Goal: Book appointment/travel/reservation

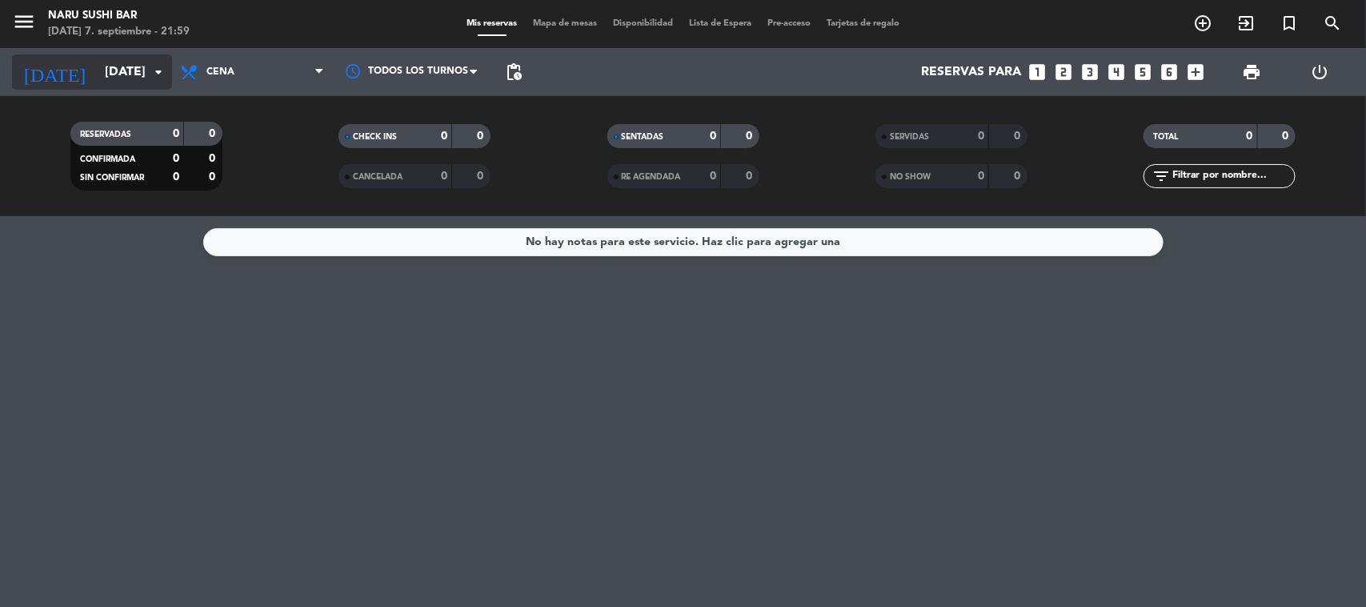
click at [161, 78] on icon "arrow_drop_down" at bounding box center [158, 71] width 19 height 19
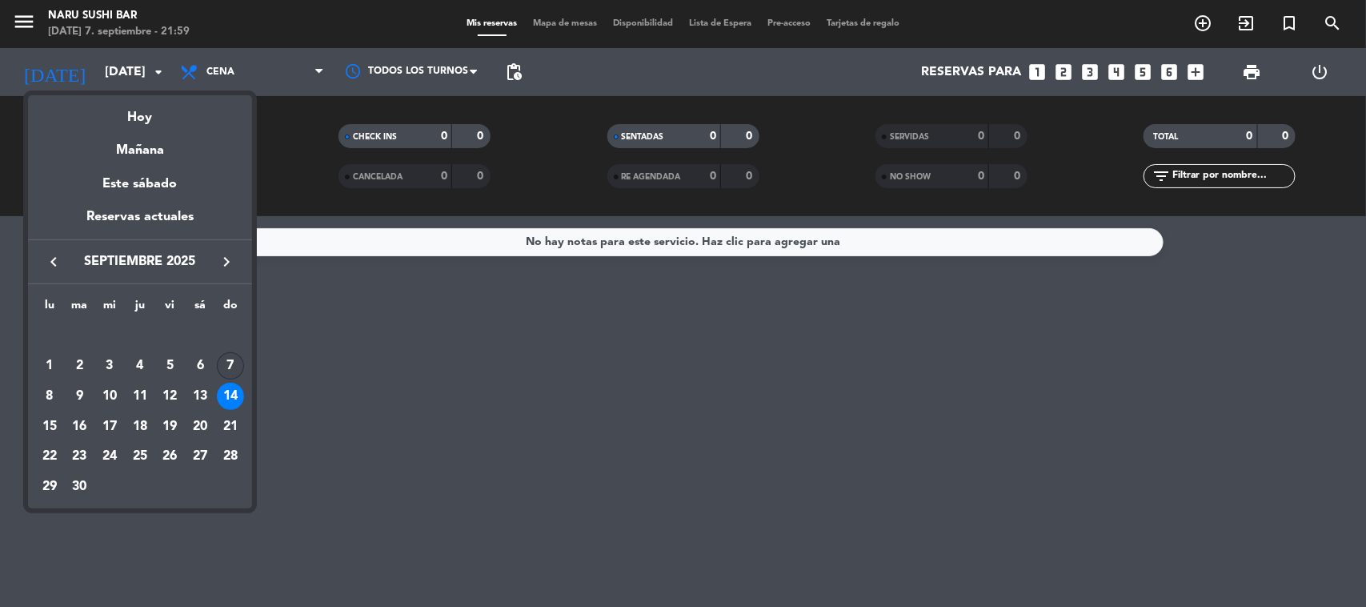
click at [240, 358] on div "7" at bounding box center [230, 365] width 27 height 27
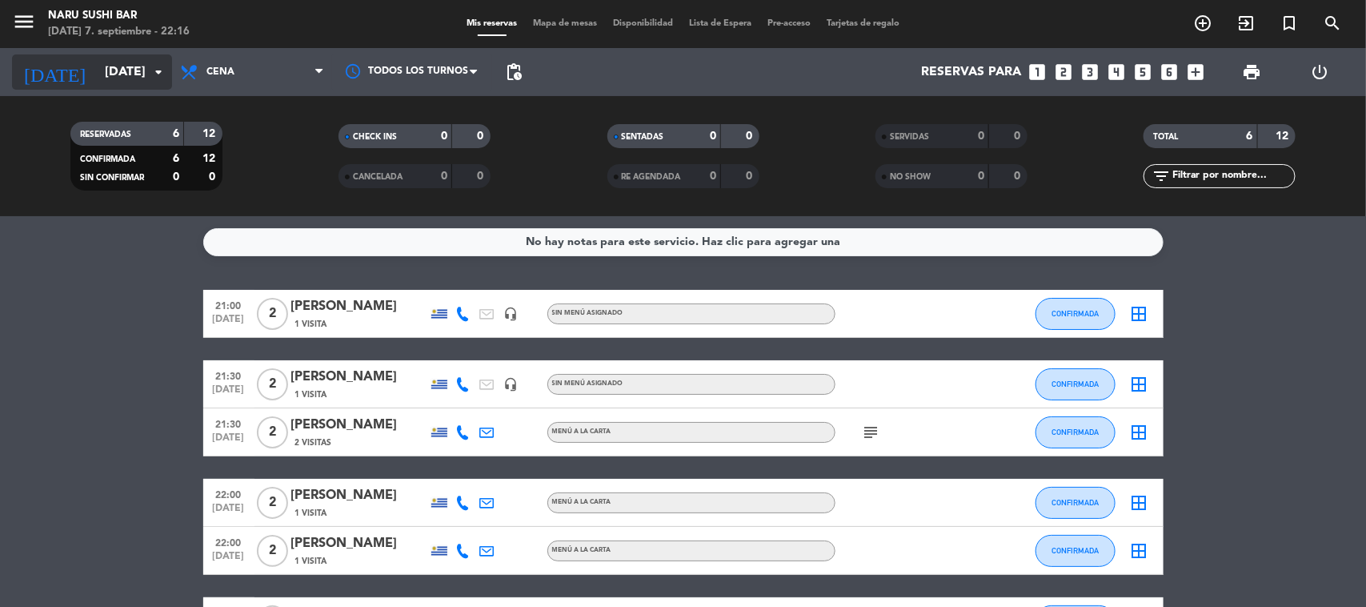
click at [97, 62] on input "[DATE]" at bounding box center [181, 72] width 169 height 31
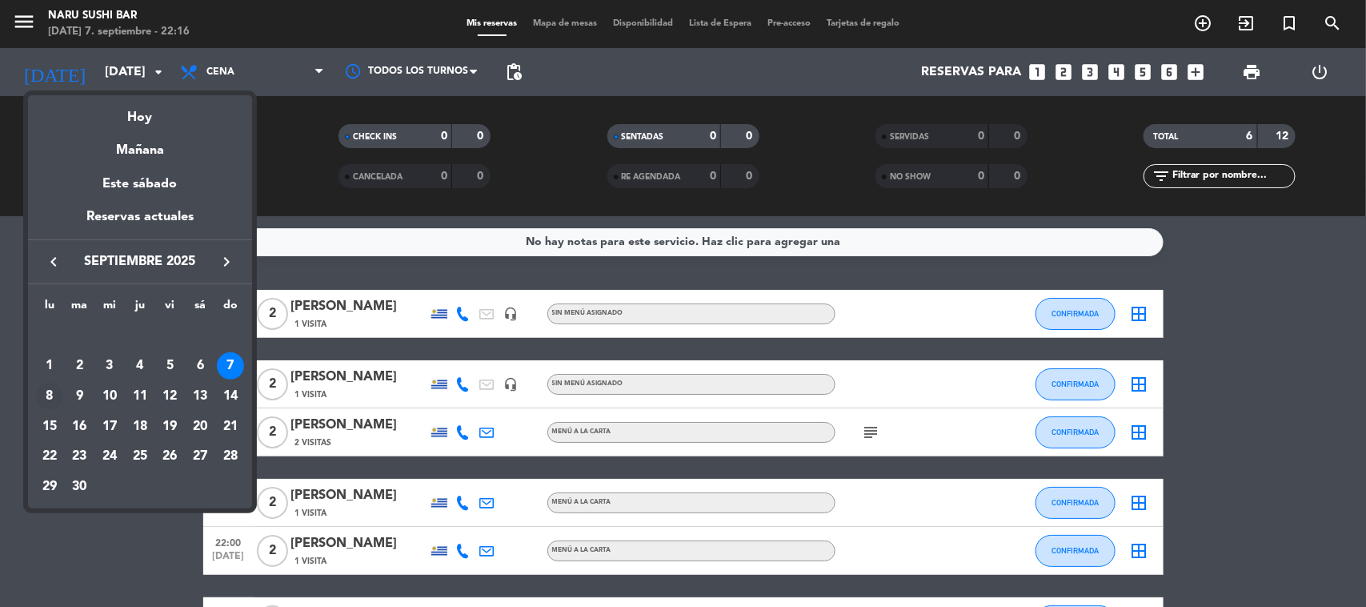
click at [46, 401] on div "8" at bounding box center [49, 396] width 27 height 27
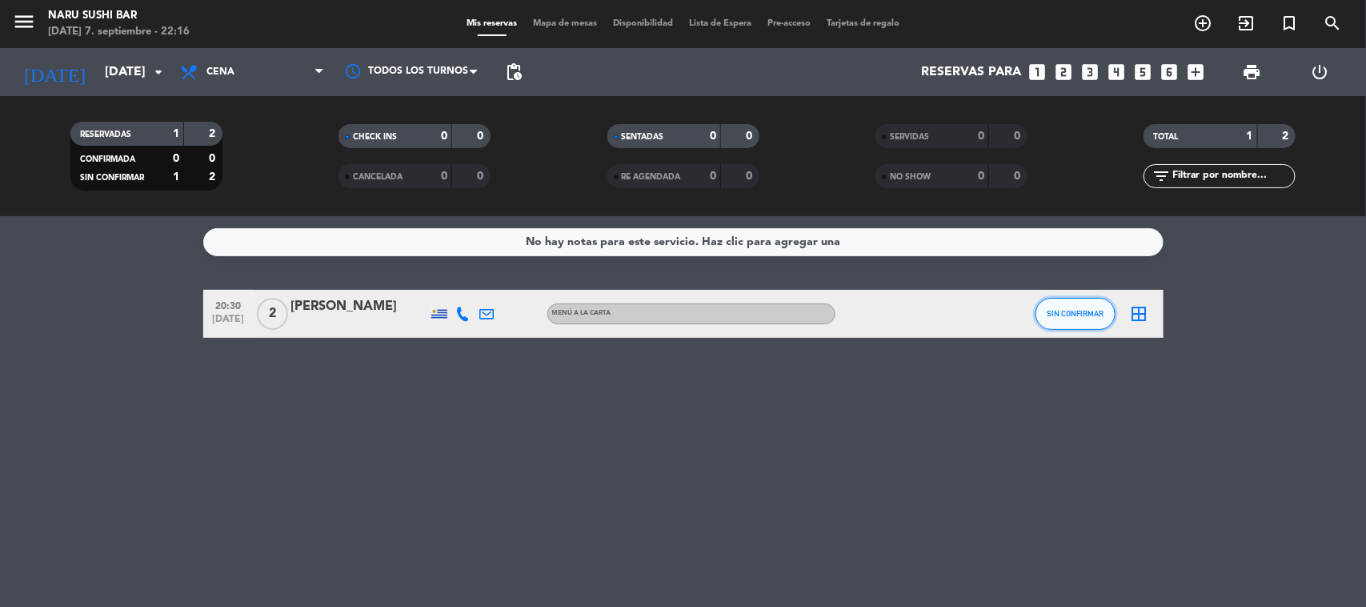
click at [1087, 316] on span "SIN CONFIRMAR" at bounding box center [1075, 313] width 57 height 9
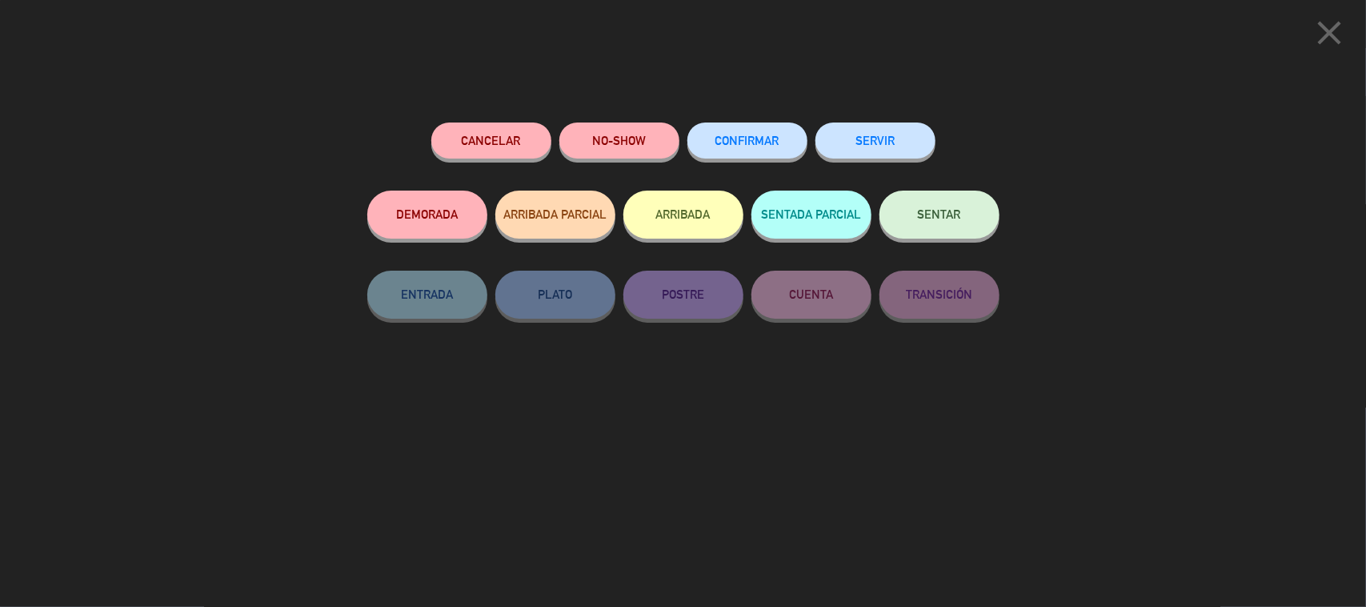
click at [781, 156] on button "CONFIRMAR" at bounding box center [748, 140] width 120 height 36
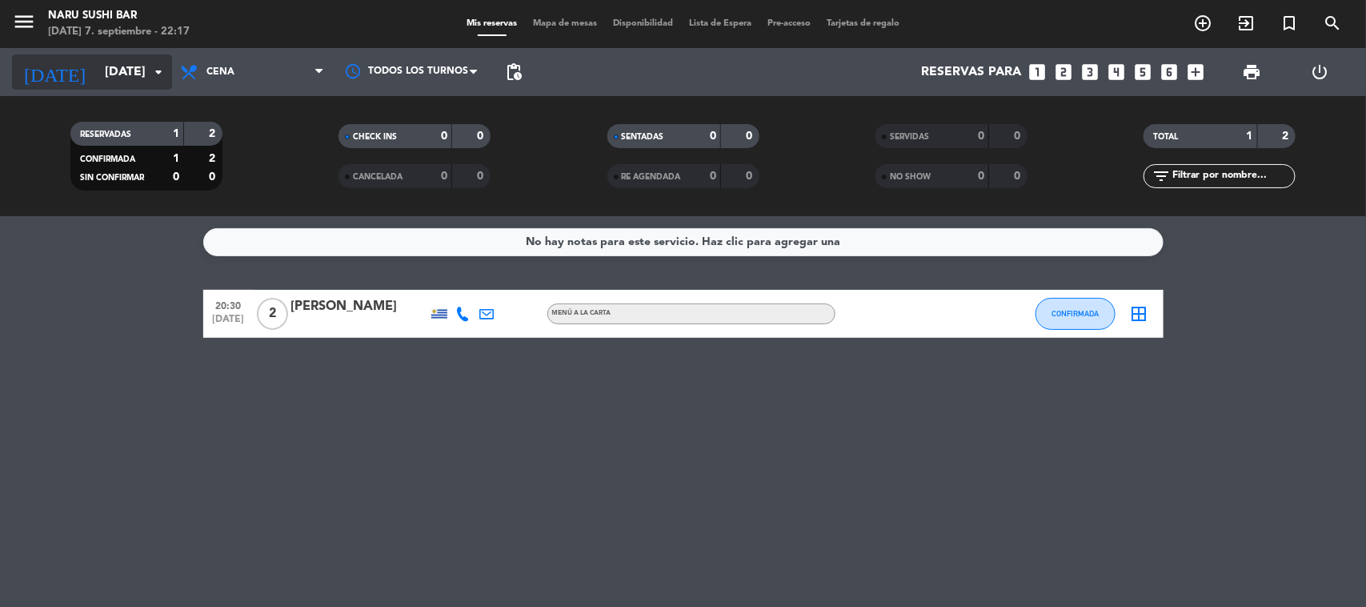
click at [97, 64] on input "[DATE]" at bounding box center [181, 72] width 169 height 31
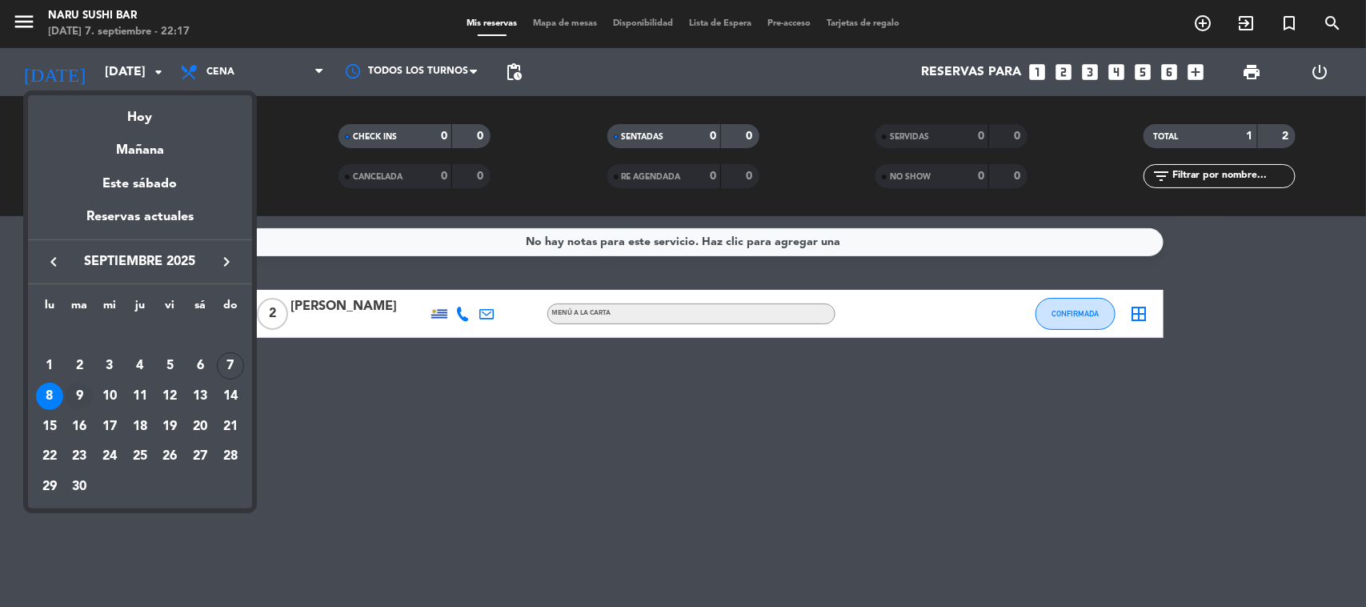
click at [70, 387] on div "9" at bounding box center [79, 396] width 27 height 27
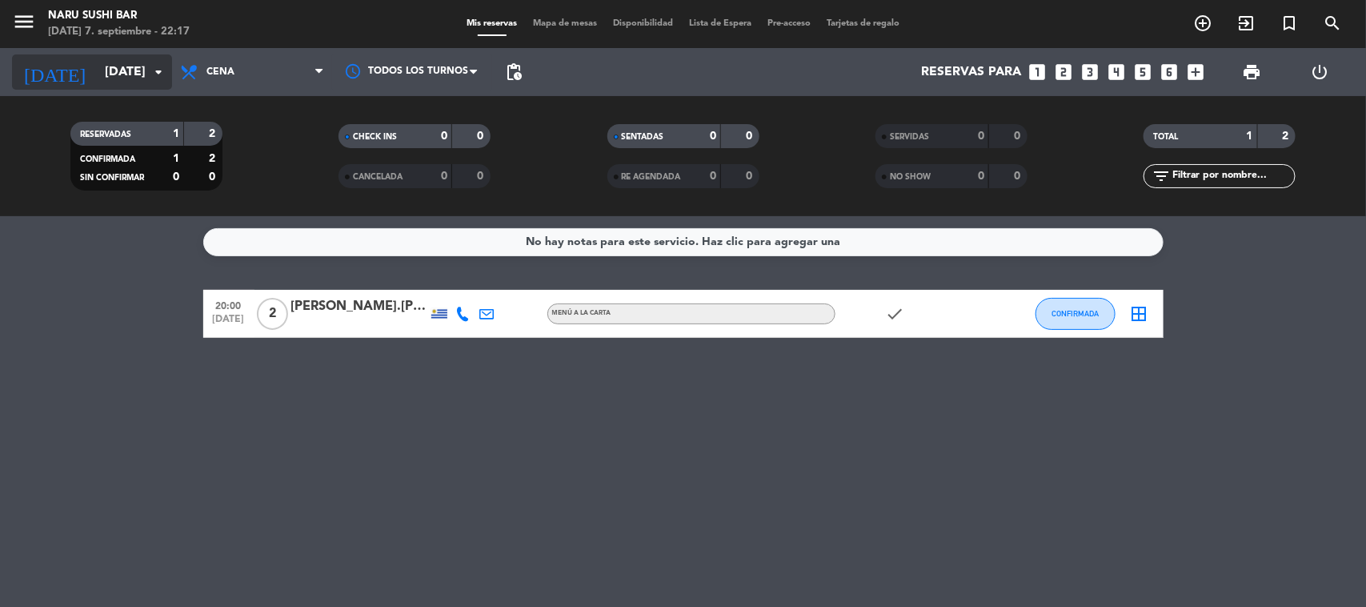
click at [97, 77] on input "[DATE]" at bounding box center [181, 72] width 169 height 31
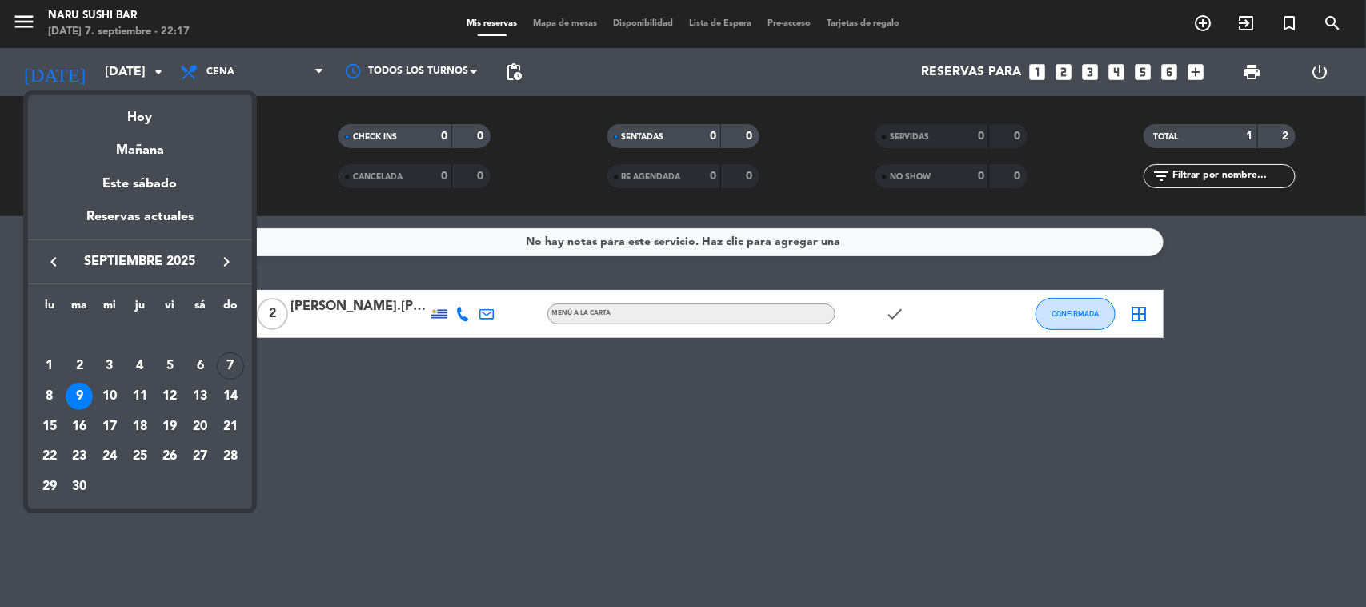
click at [795, 381] on div at bounding box center [683, 303] width 1366 height 607
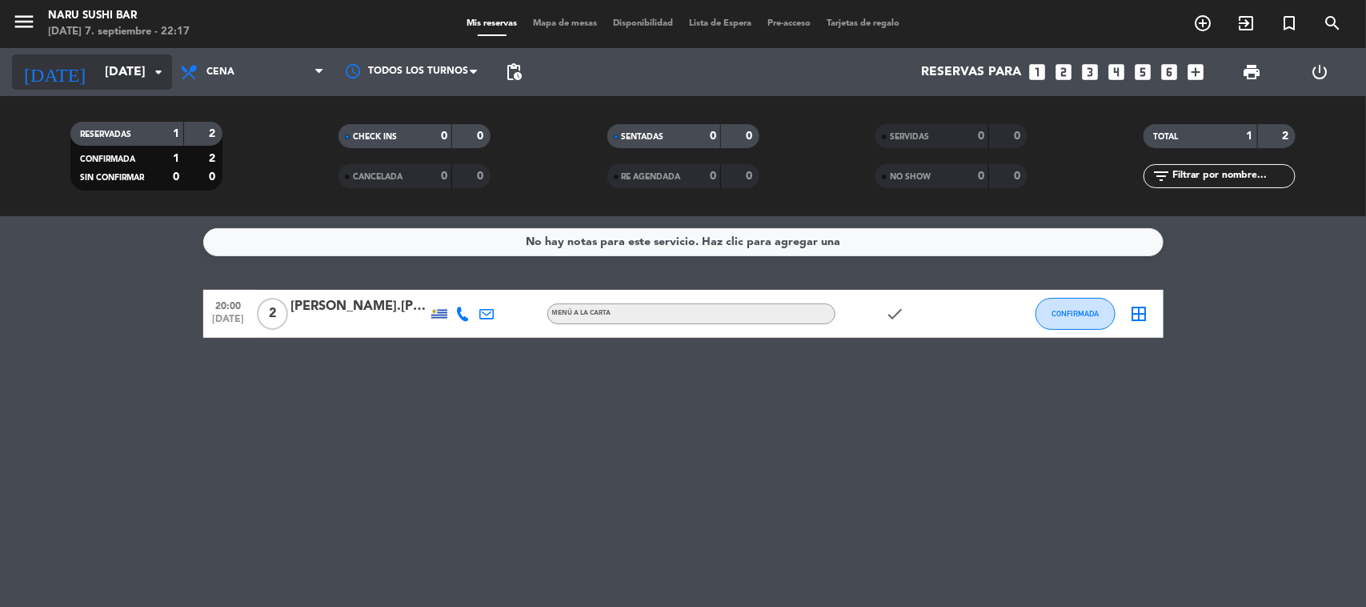
click at [146, 61] on input "[DATE]" at bounding box center [181, 72] width 169 height 31
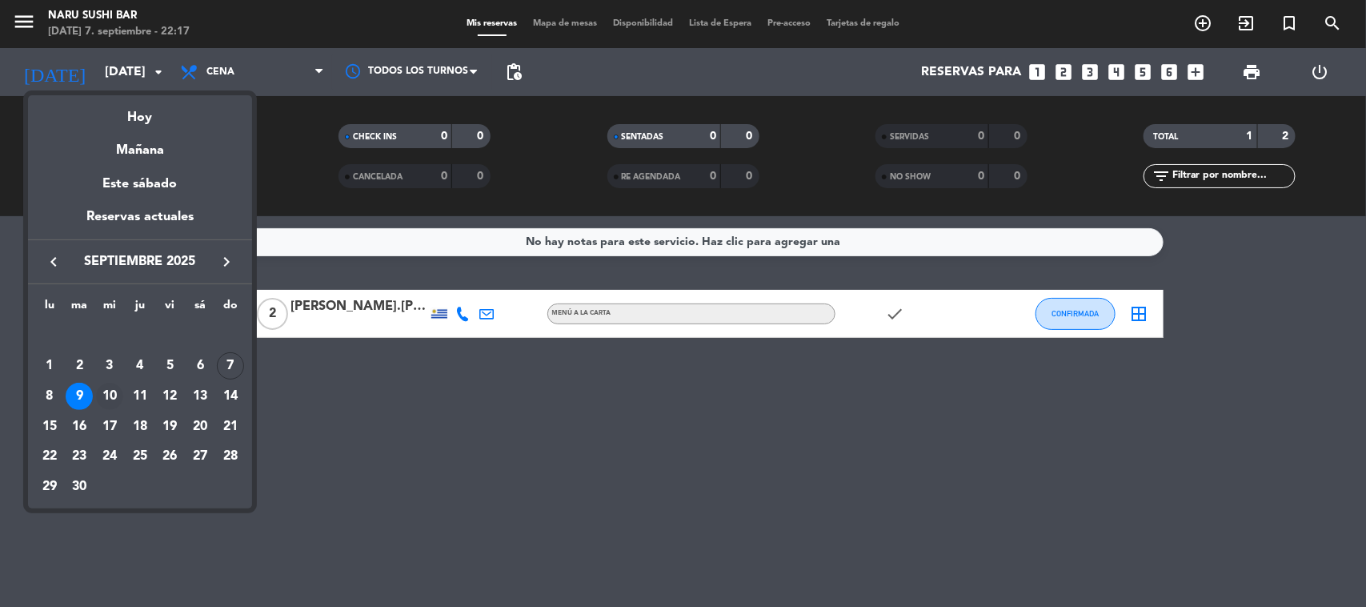
click at [117, 398] on div "10" at bounding box center [109, 396] width 27 height 27
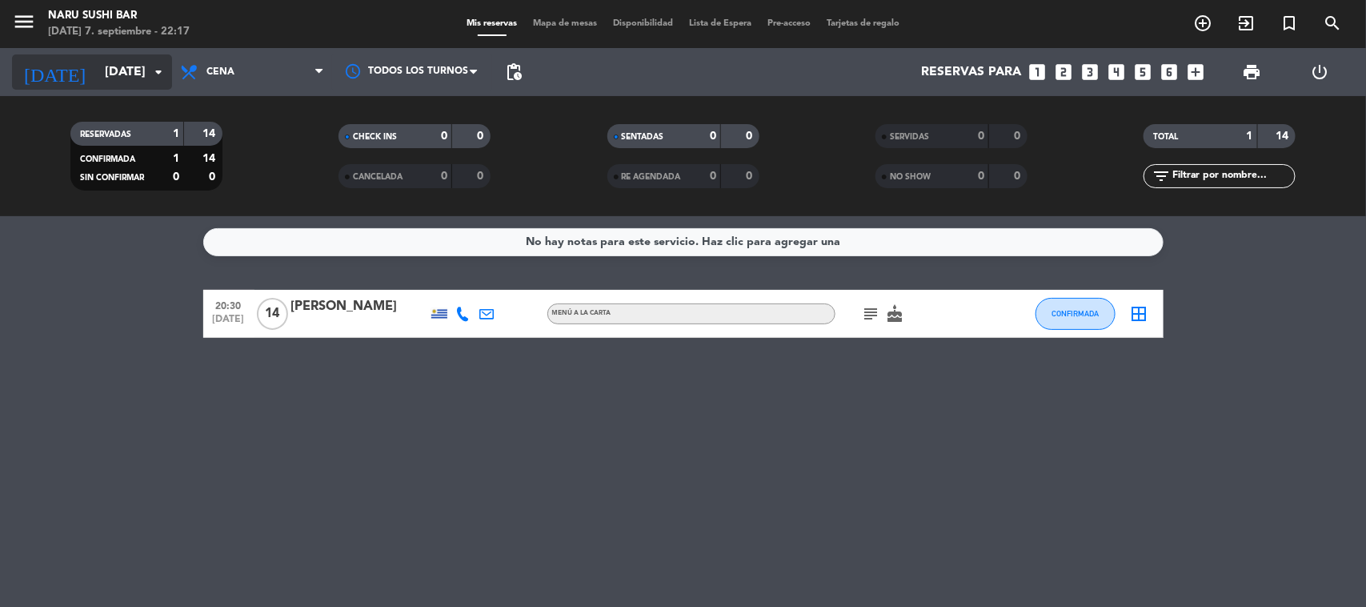
click at [154, 74] on icon "arrow_drop_down" at bounding box center [158, 71] width 19 height 19
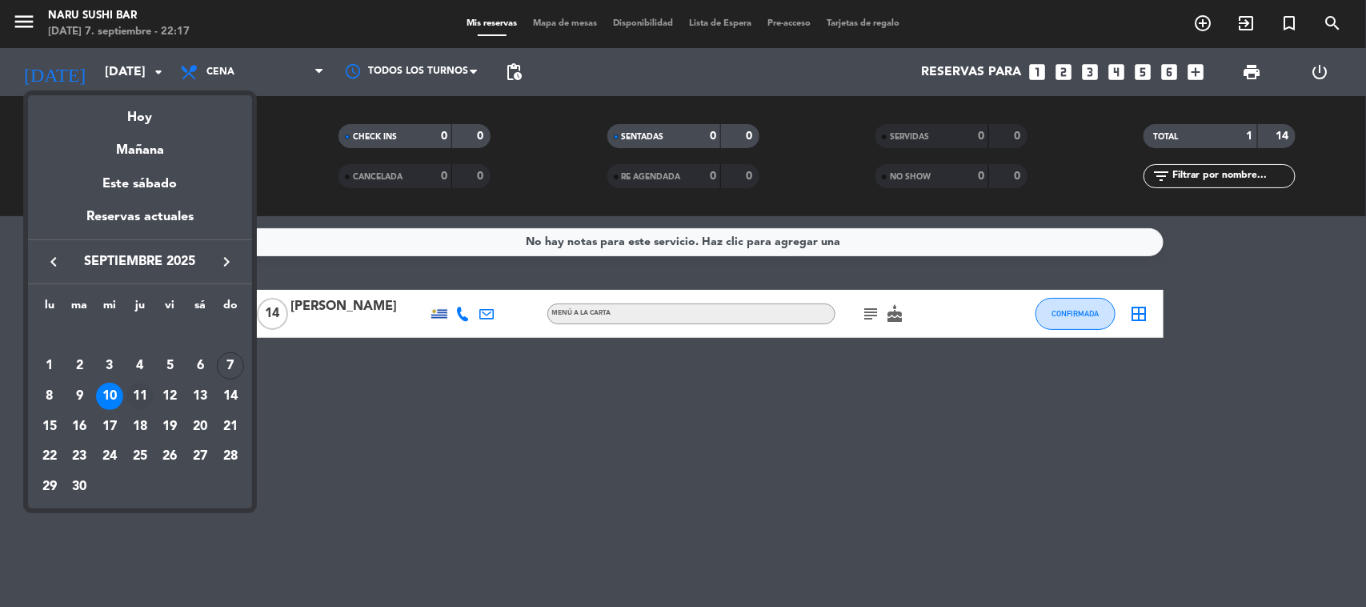
click at [133, 394] on div "11" at bounding box center [139, 396] width 27 height 27
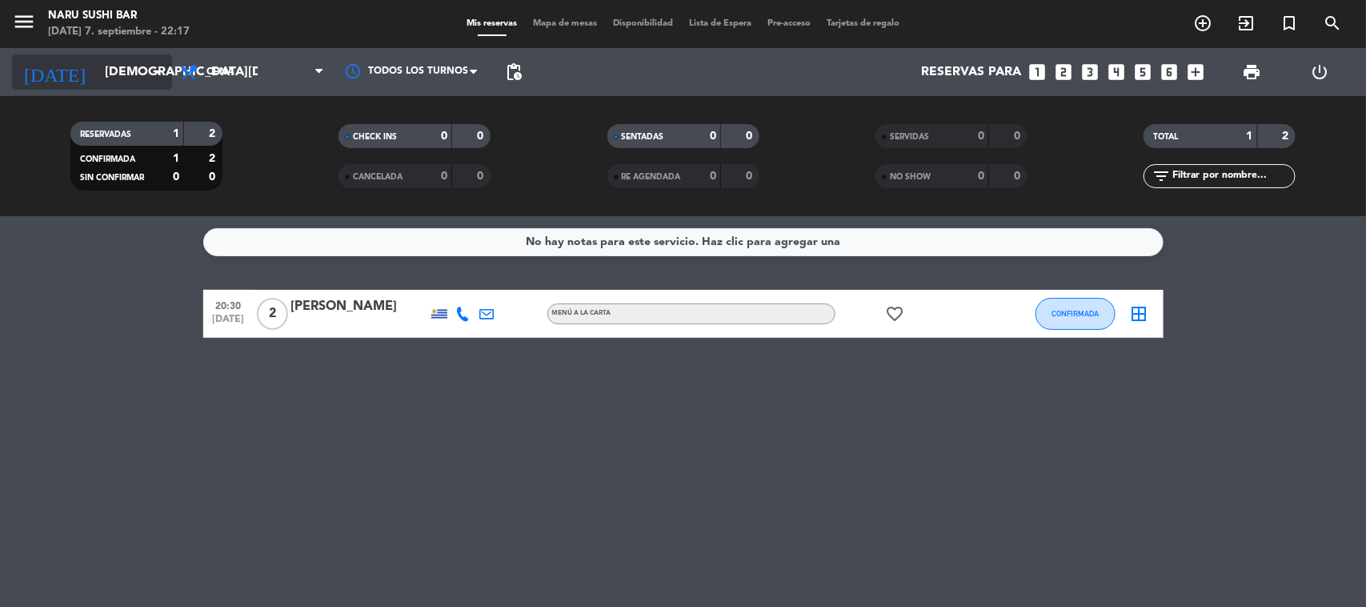
click at [126, 74] on input "[DEMOGRAPHIC_DATA][DATE]" at bounding box center [181, 72] width 169 height 31
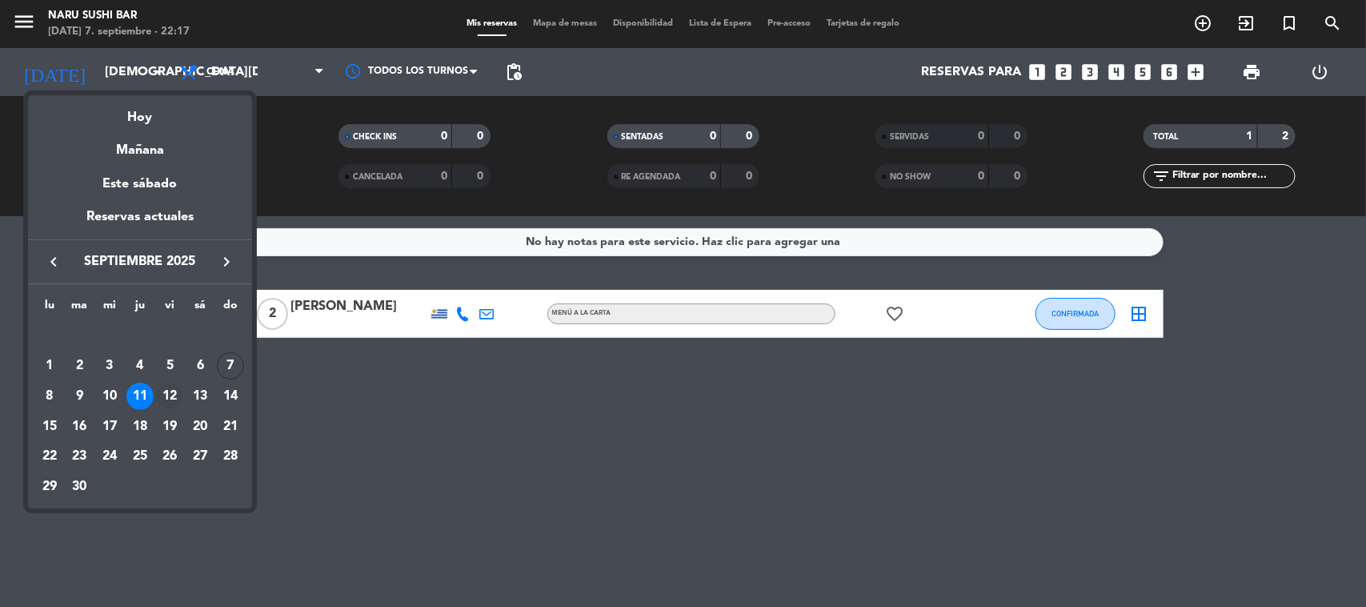
click at [165, 383] on div "12" at bounding box center [169, 396] width 27 height 27
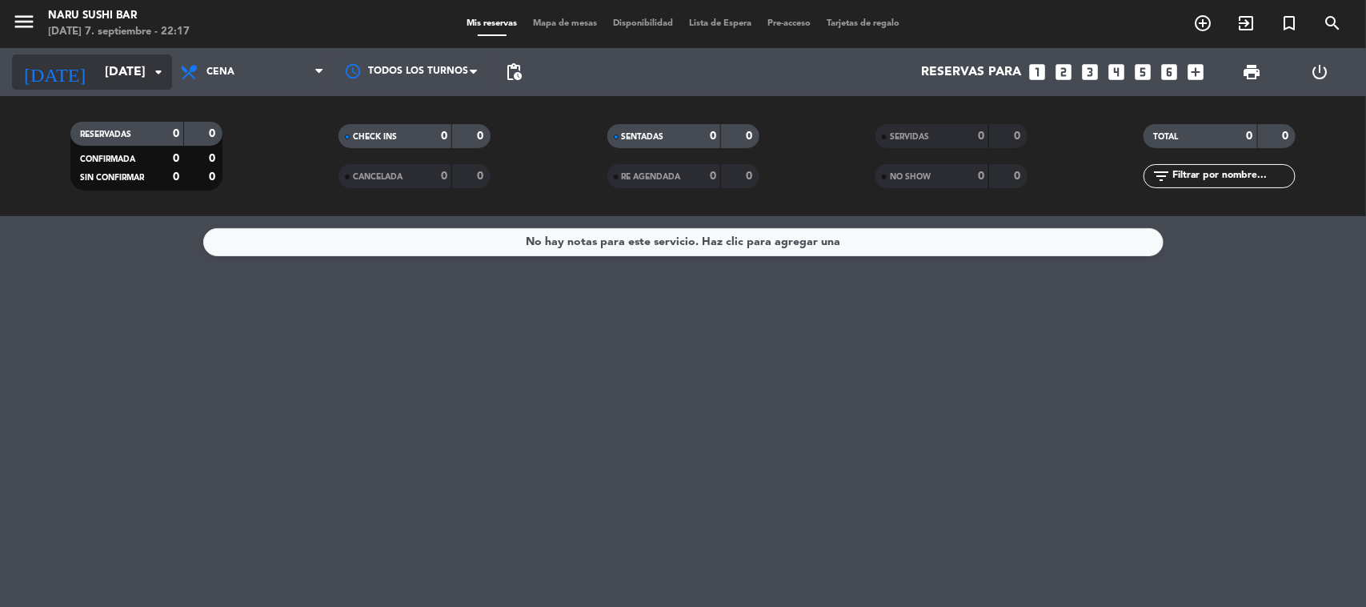
click at [106, 78] on input "[DATE]" at bounding box center [181, 72] width 169 height 31
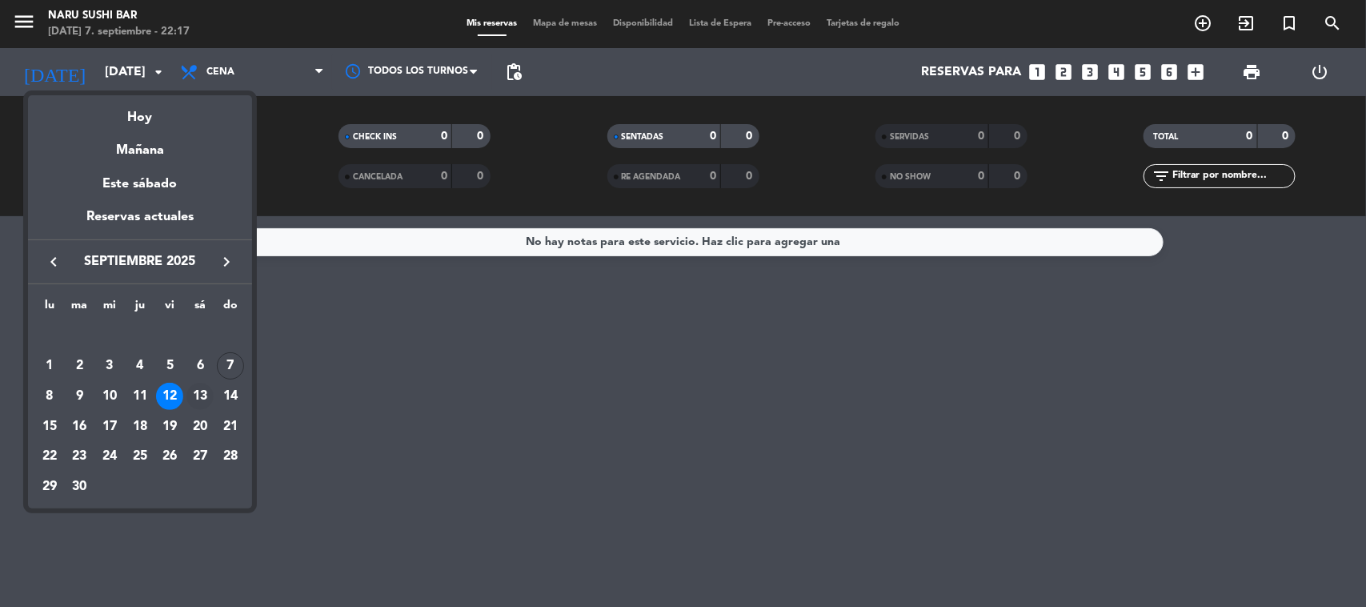
click at [196, 398] on div "13" at bounding box center [200, 396] width 27 height 27
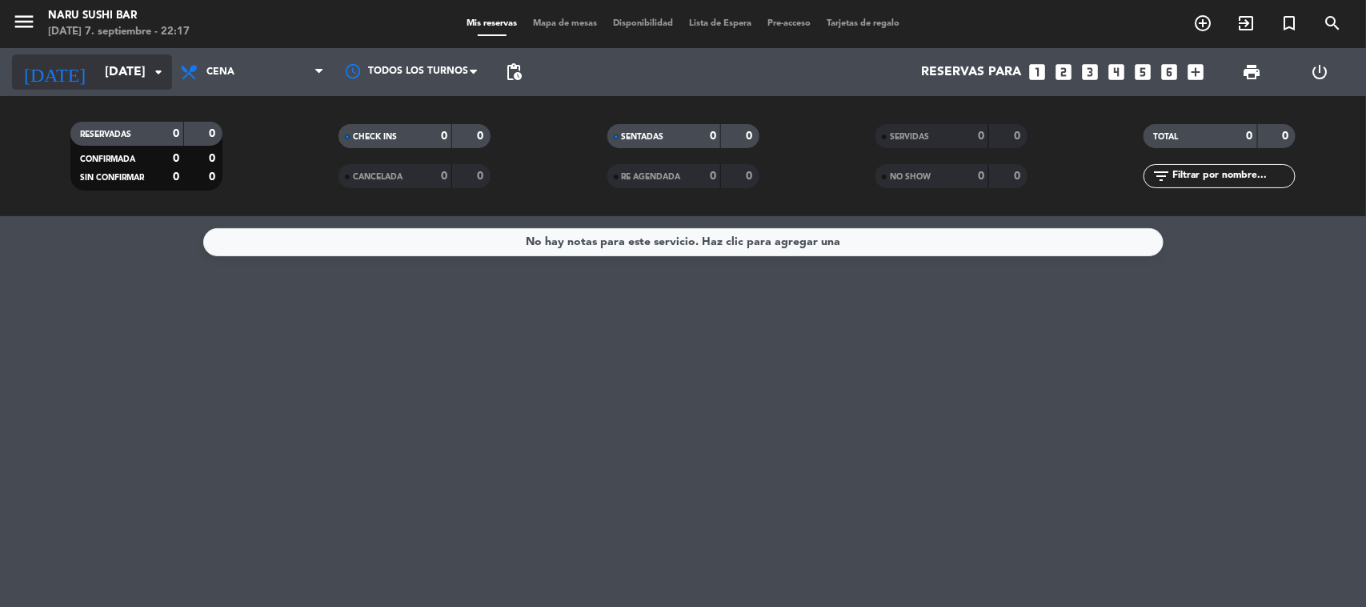
click at [130, 70] on input "[DATE]" at bounding box center [181, 72] width 169 height 31
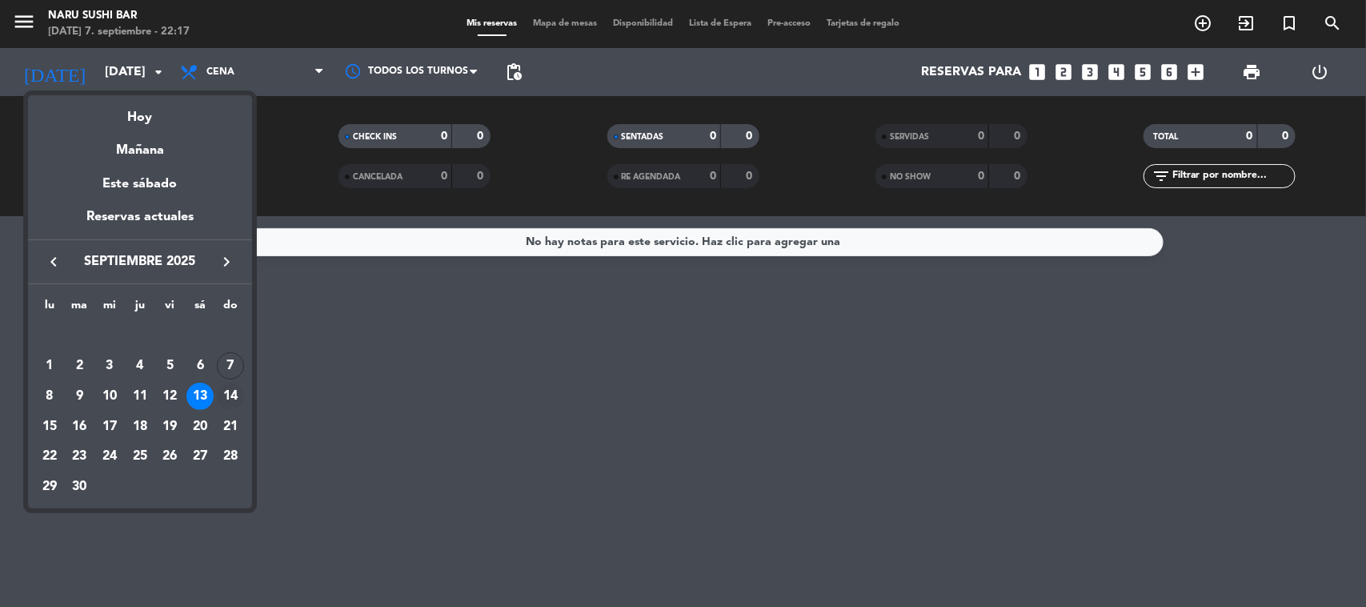
click at [227, 389] on div "14" at bounding box center [230, 396] width 27 height 27
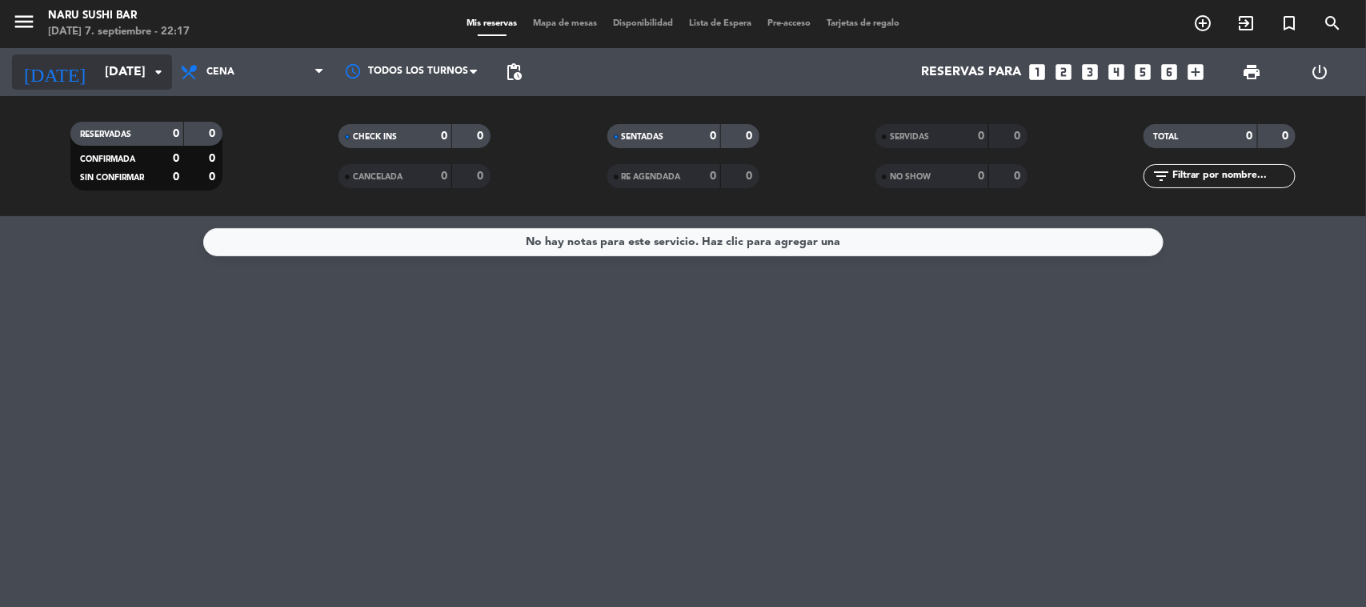
click at [133, 76] on input "[DATE]" at bounding box center [181, 72] width 169 height 31
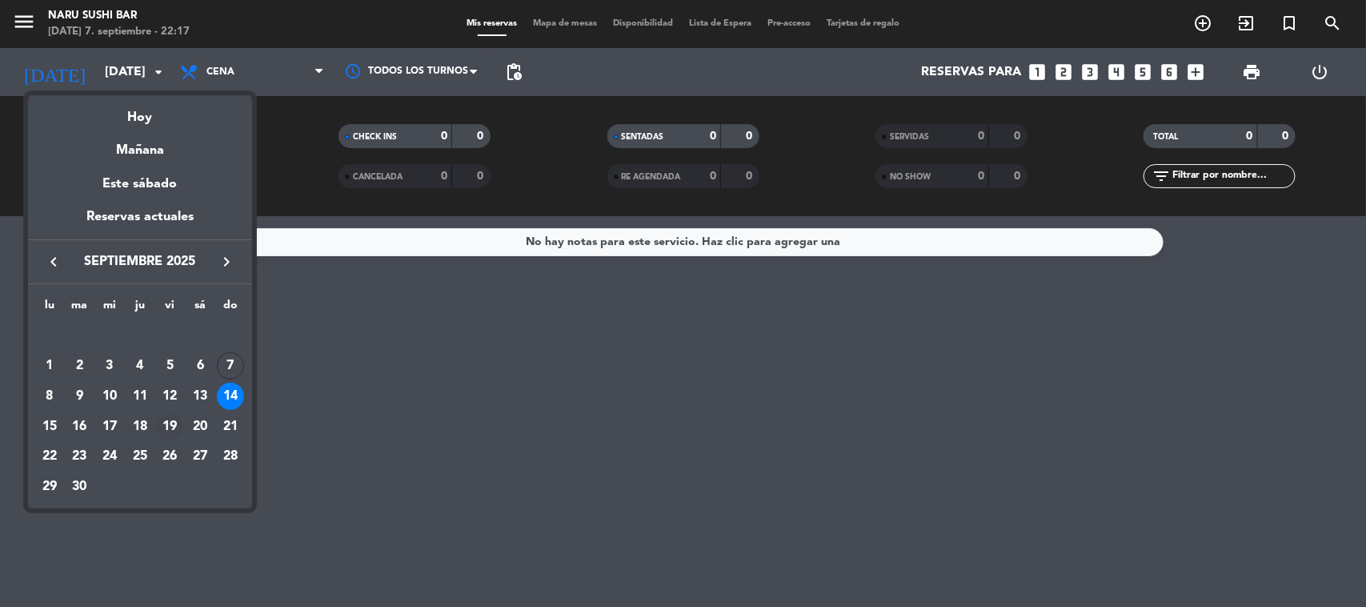
click at [177, 426] on div "19" at bounding box center [169, 426] width 27 height 27
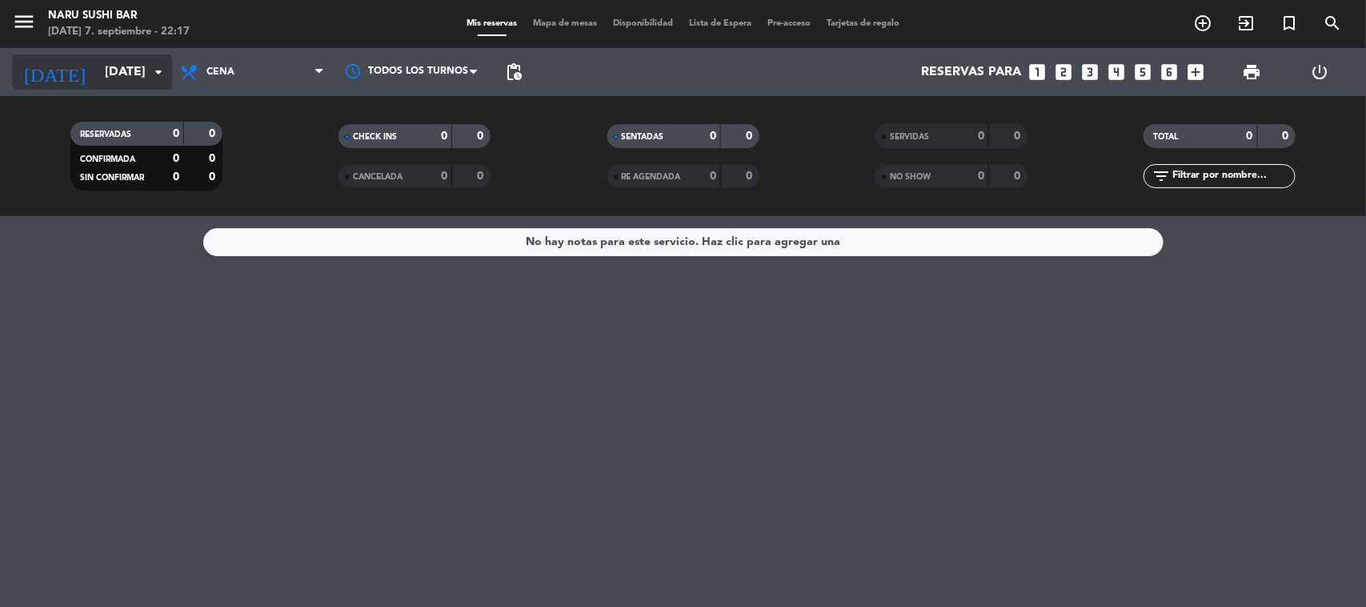
click at [126, 84] on input "[DATE]" at bounding box center [181, 72] width 169 height 31
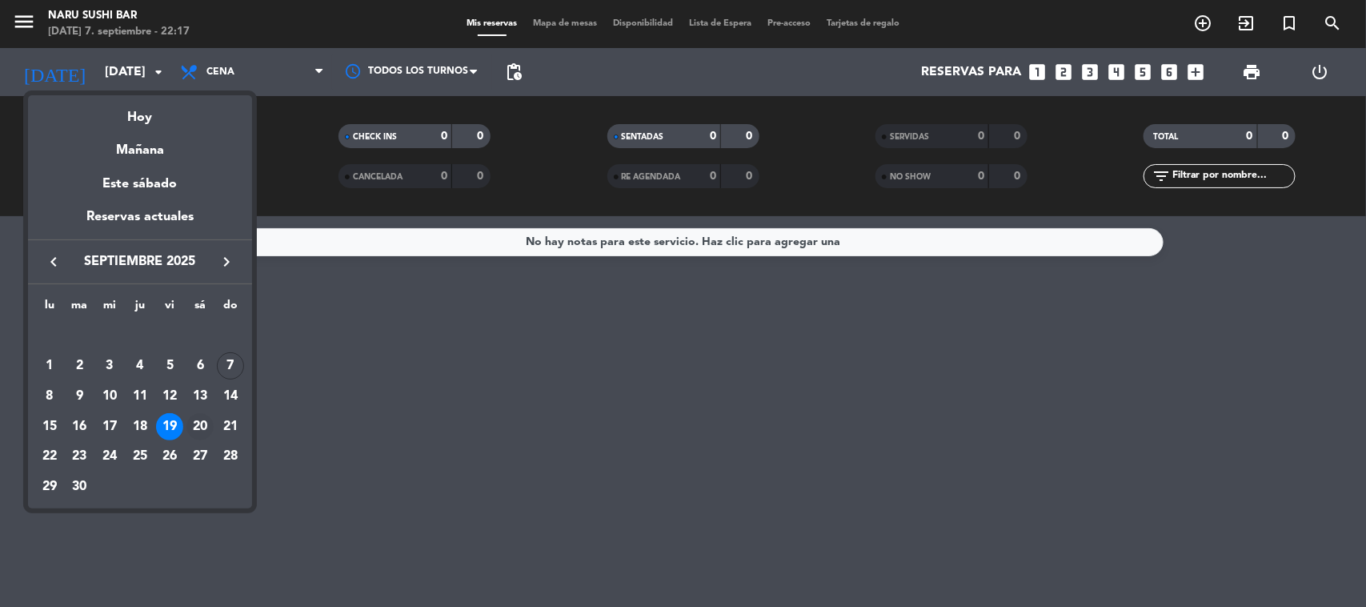
click at [193, 428] on div "20" at bounding box center [200, 426] width 27 height 27
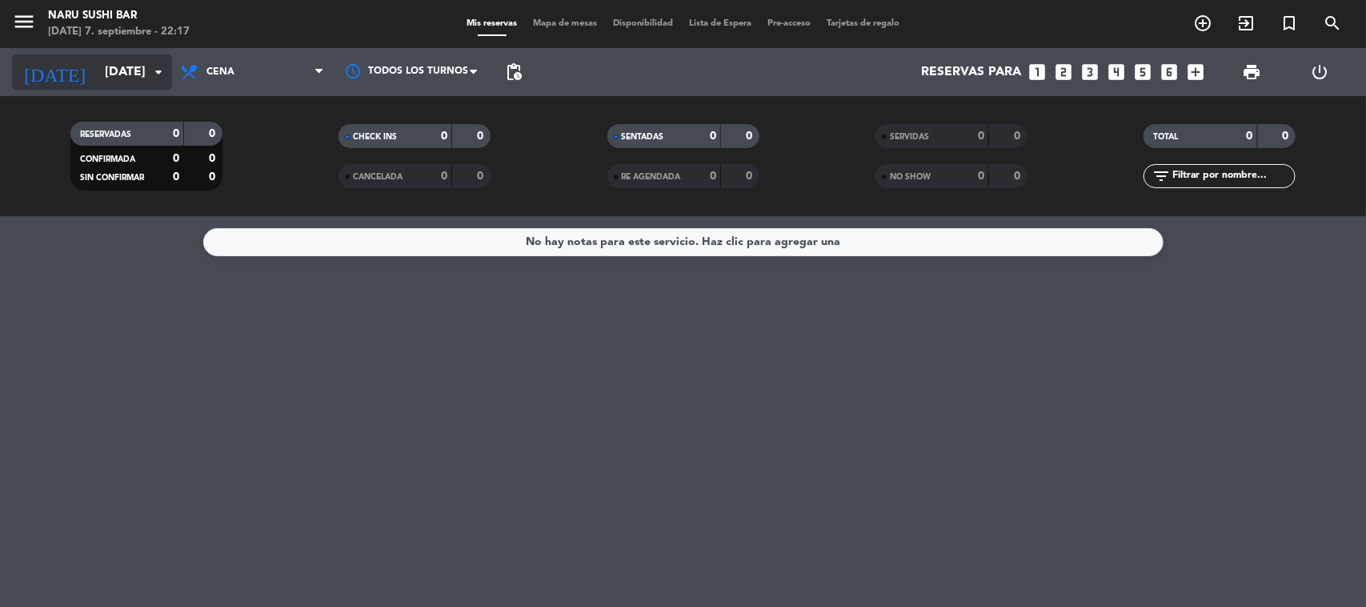
click at [149, 66] on icon "arrow_drop_down" at bounding box center [158, 71] width 19 height 19
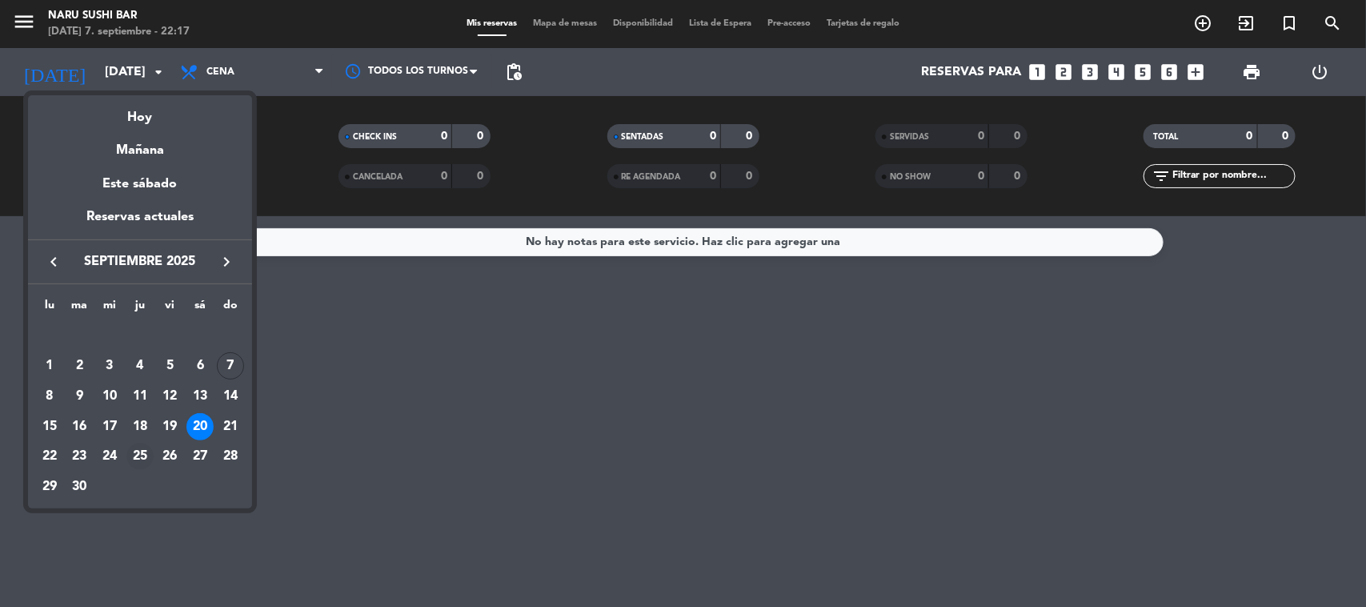
click at [138, 459] on div "25" at bounding box center [139, 456] width 27 height 27
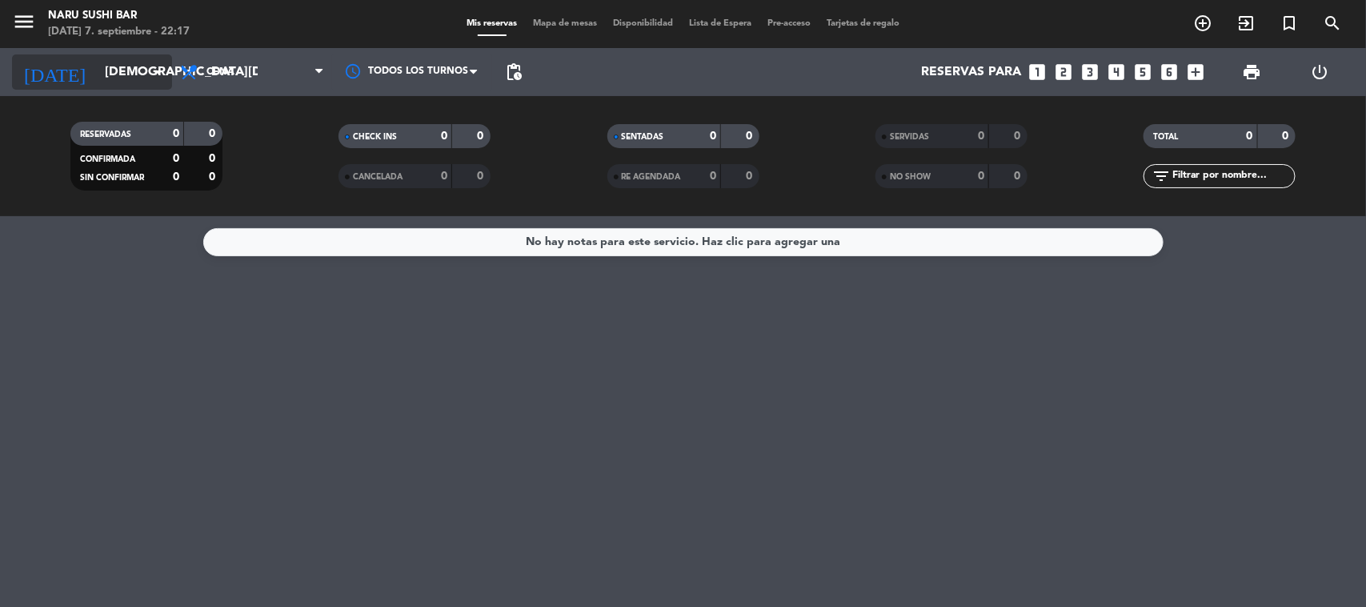
click at [125, 66] on input "[DEMOGRAPHIC_DATA][DATE]" at bounding box center [181, 72] width 169 height 31
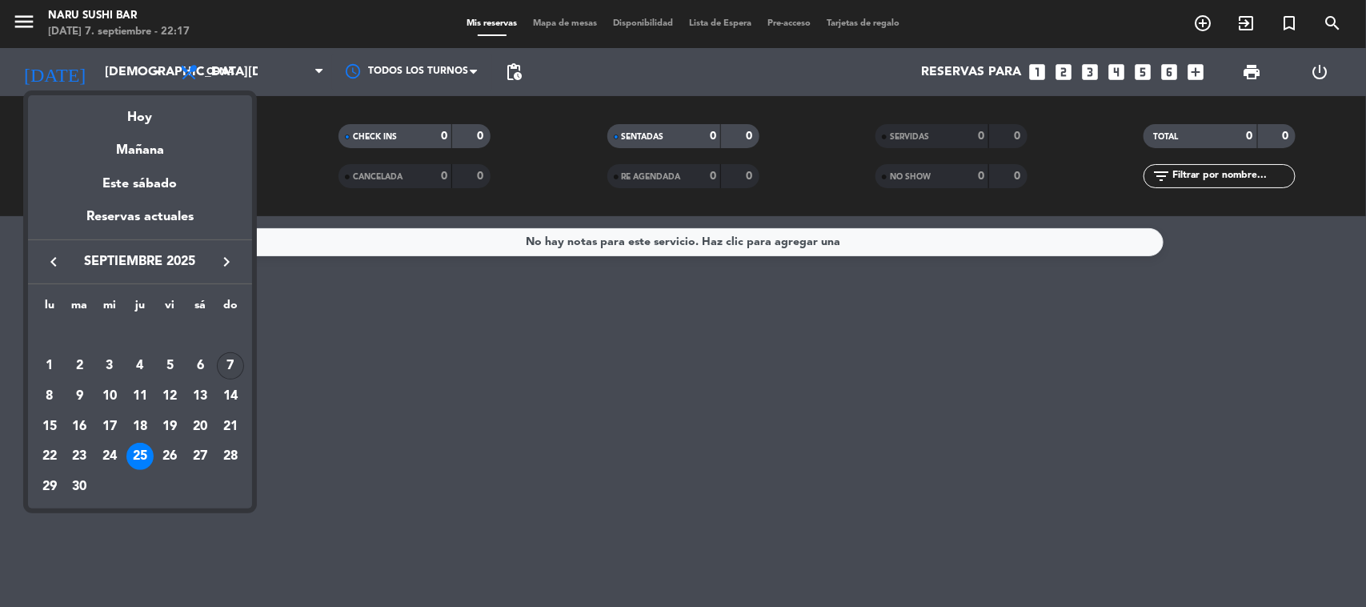
click at [216, 364] on td "7" at bounding box center [230, 366] width 30 height 30
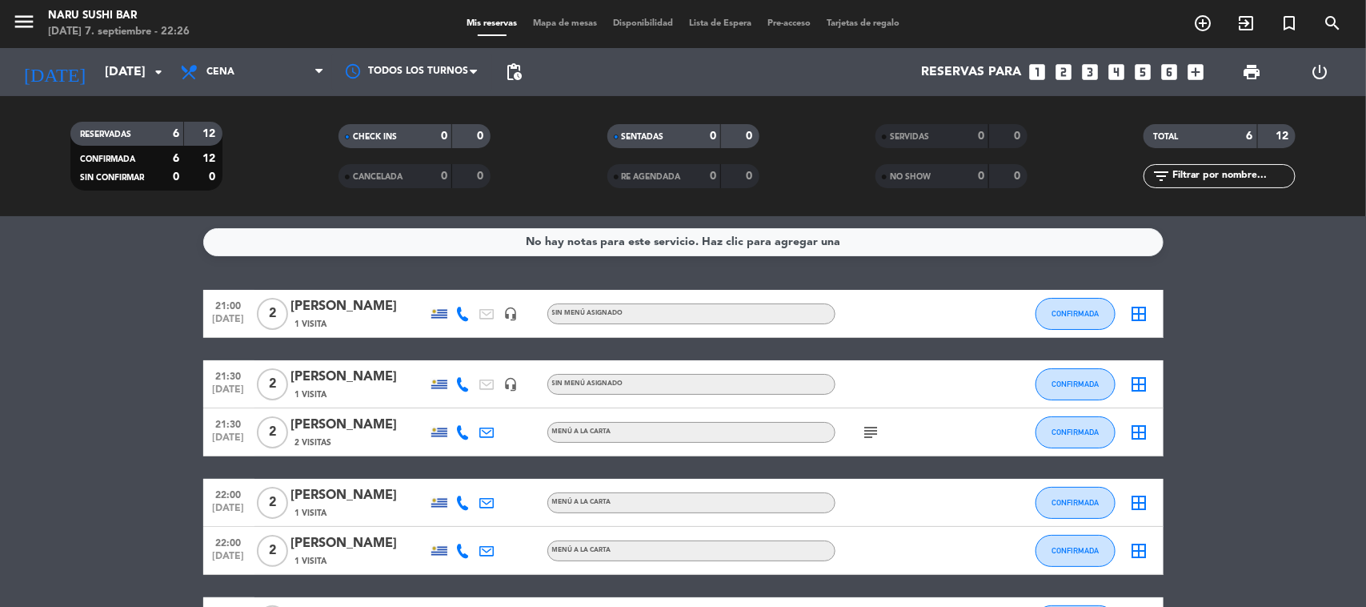
scroll to position [118, 0]
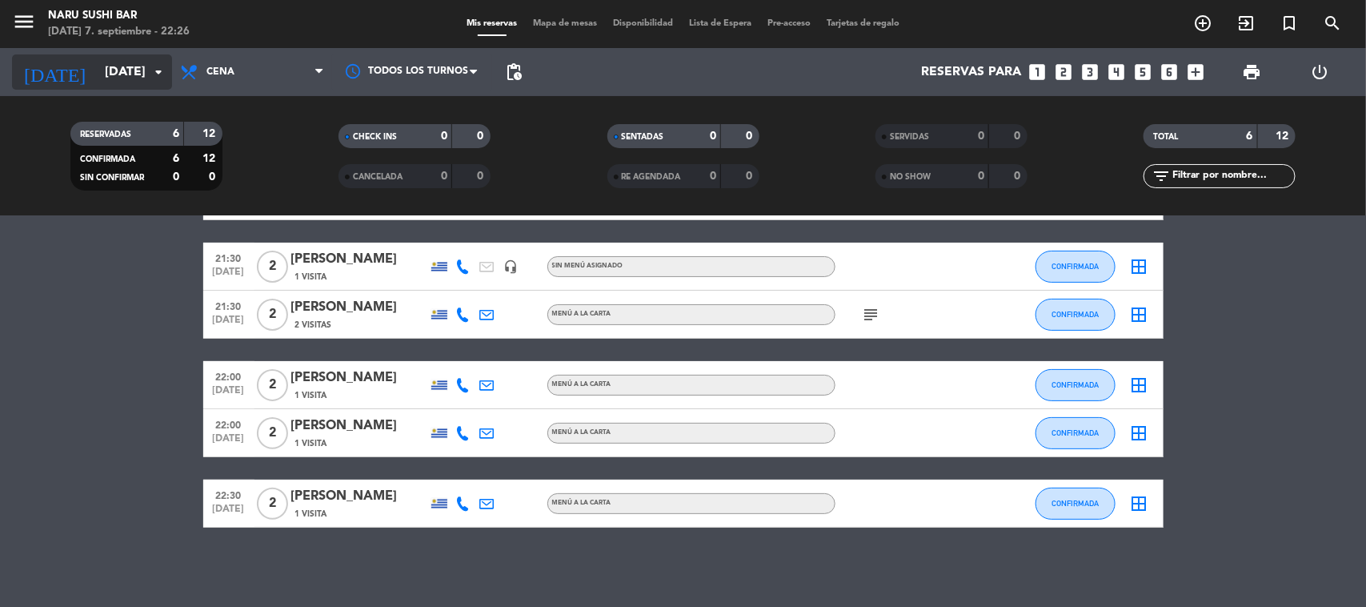
click at [97, 66] on input "[DATE]" at bounding box center [181, 72] width 169 height 31
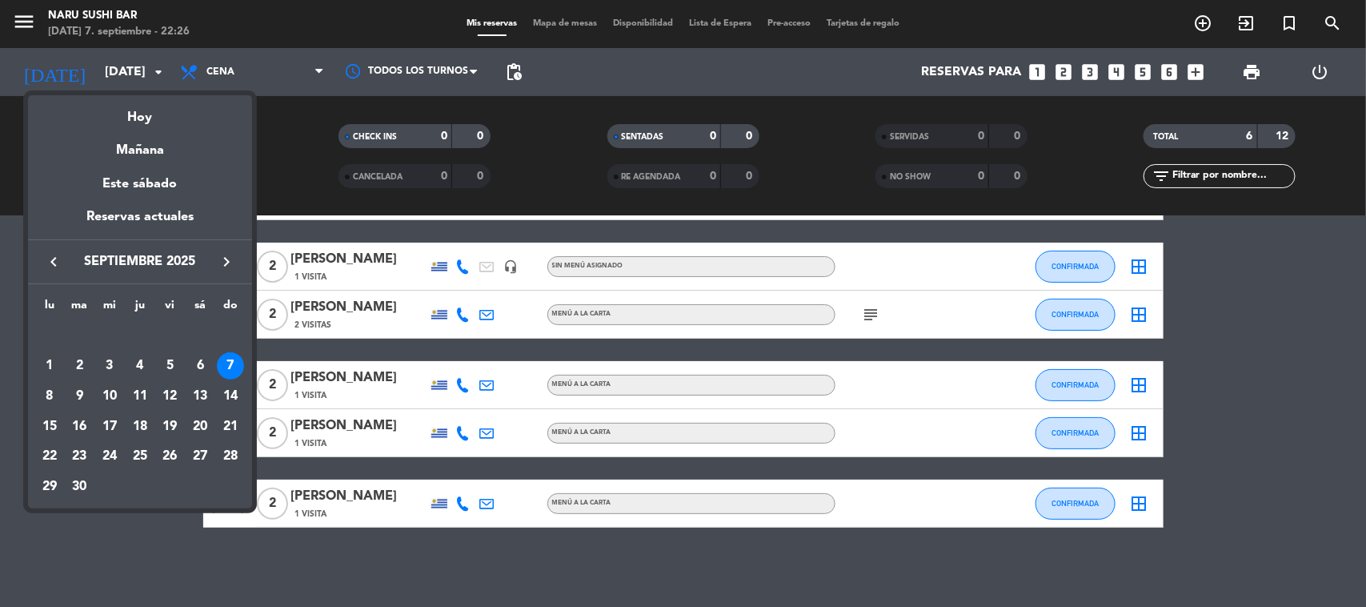
click at [50, 390] on div "8" at bounding box center [49, 396] width 27 height 27
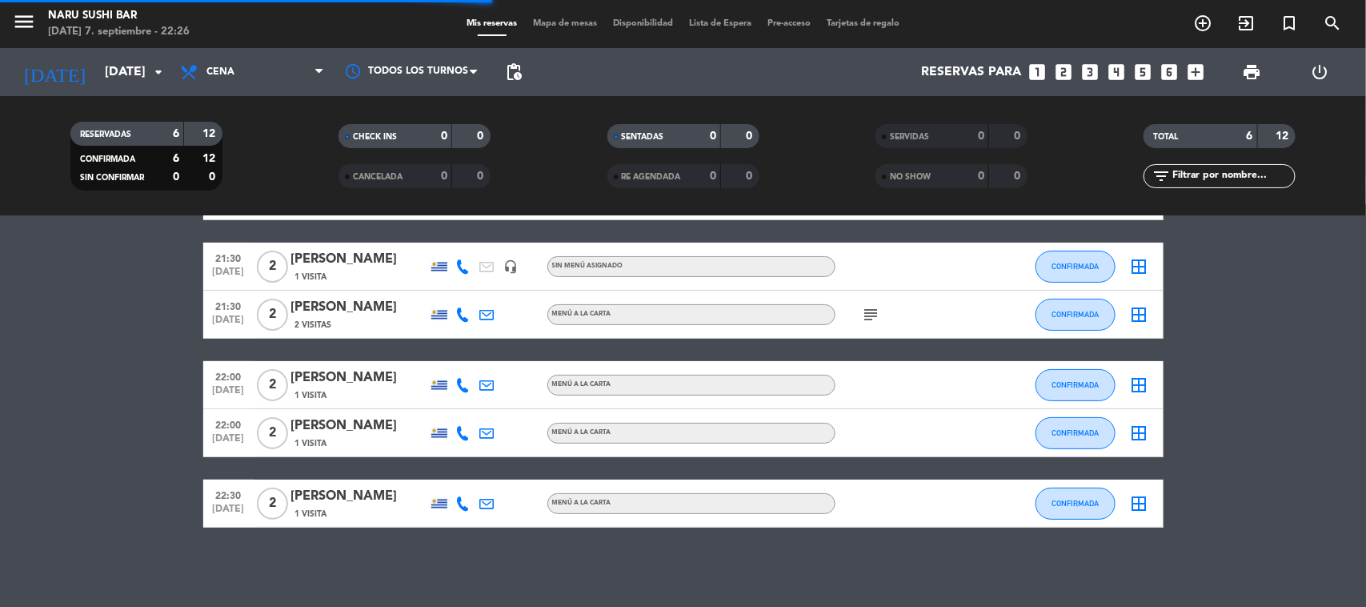
scroll to position [0, 0]
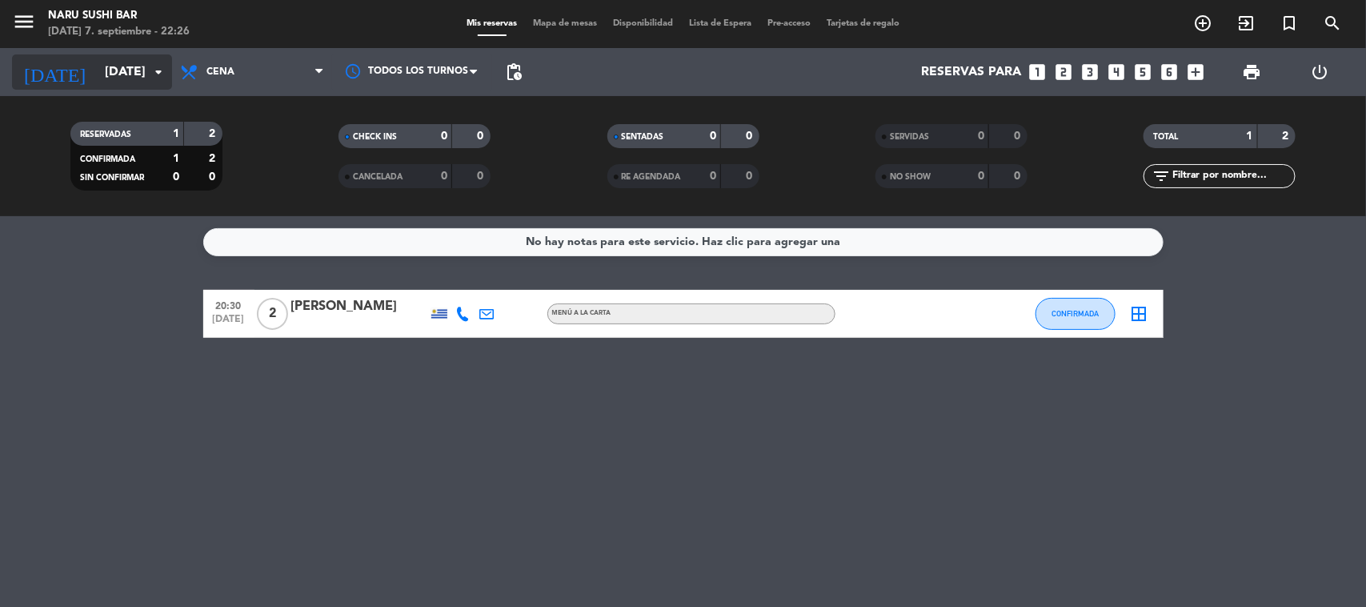
click at [122, 69] on input "[DATE]" at bounding box center [181, 72] width 169 height 31
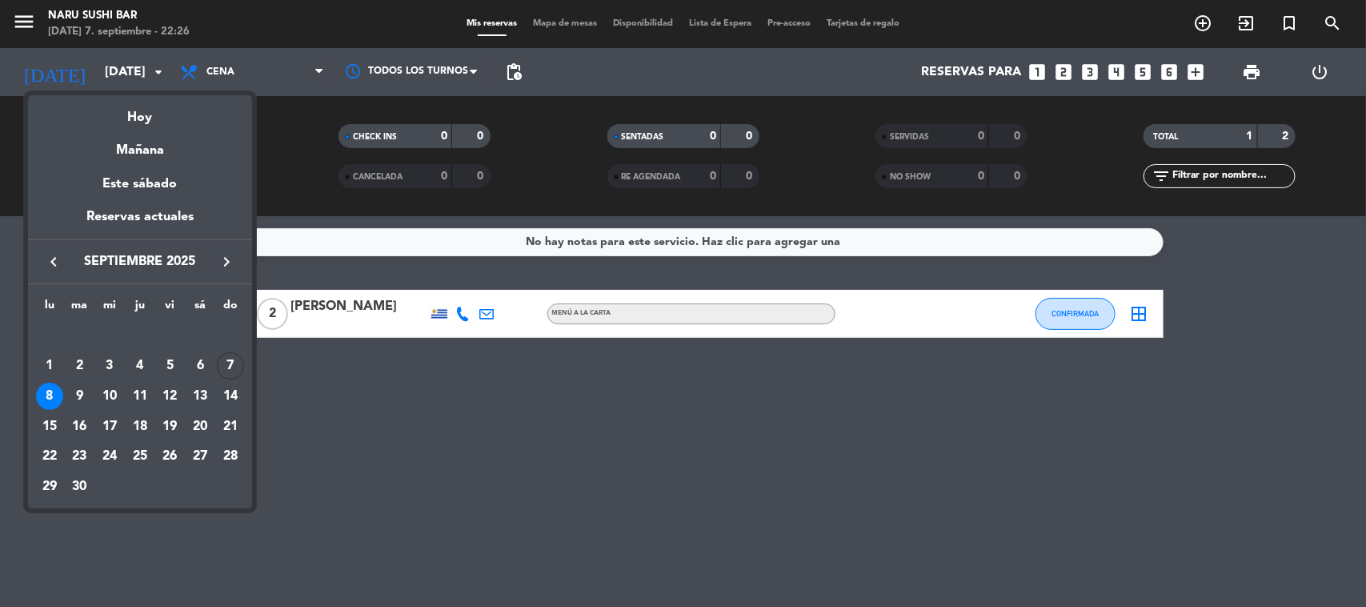
click at [239, 364] on div "7" at bounding box center [230, 365] width 27 height 27
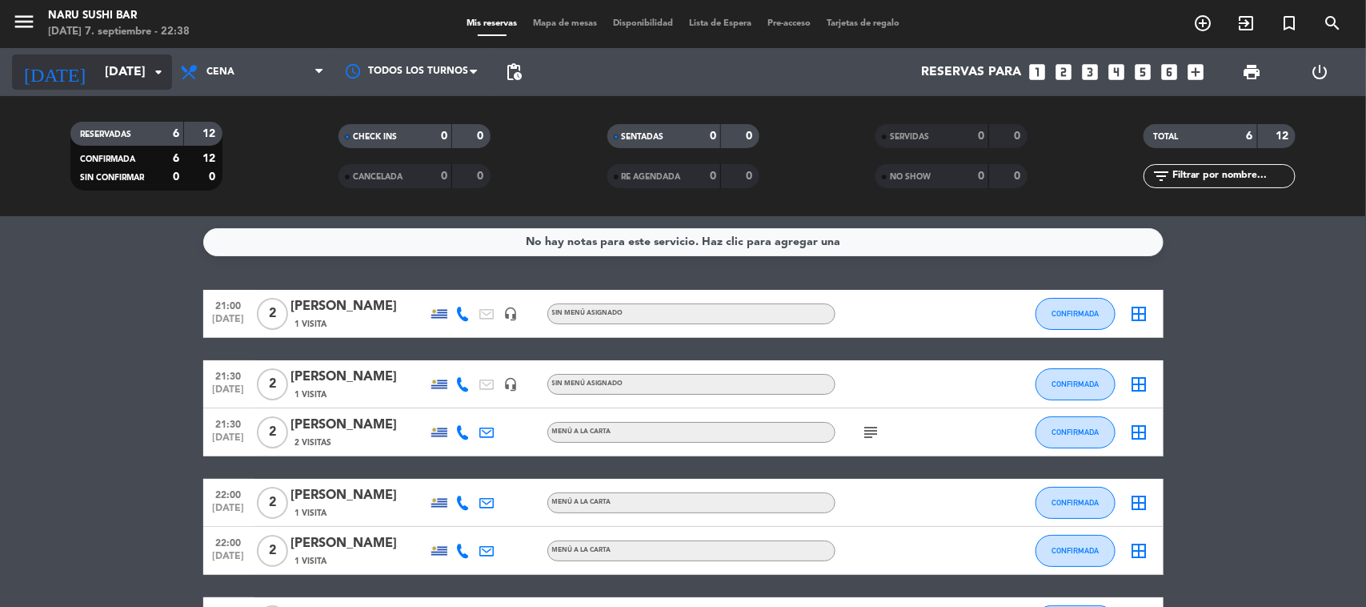
click at [98, 61] on input "[DATE]" at bounding box center [181, 72] width 169 height 31
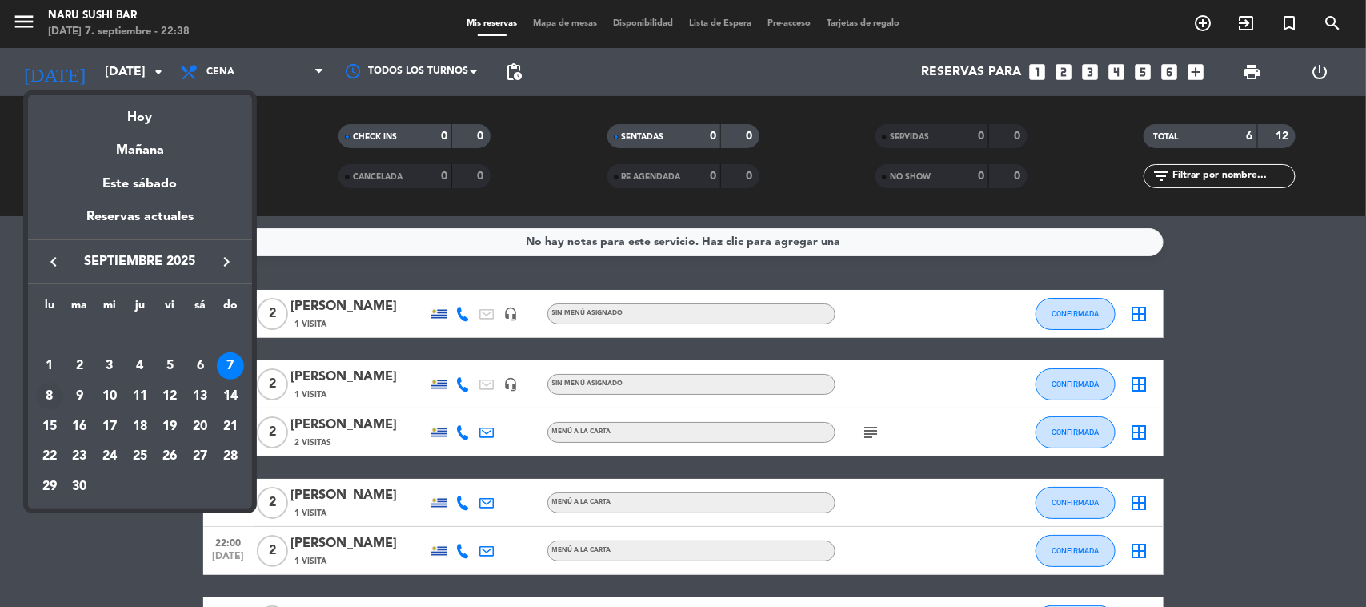
click at [41, 395] on div "8" at bounding box center [49, 396] width 27 height 27
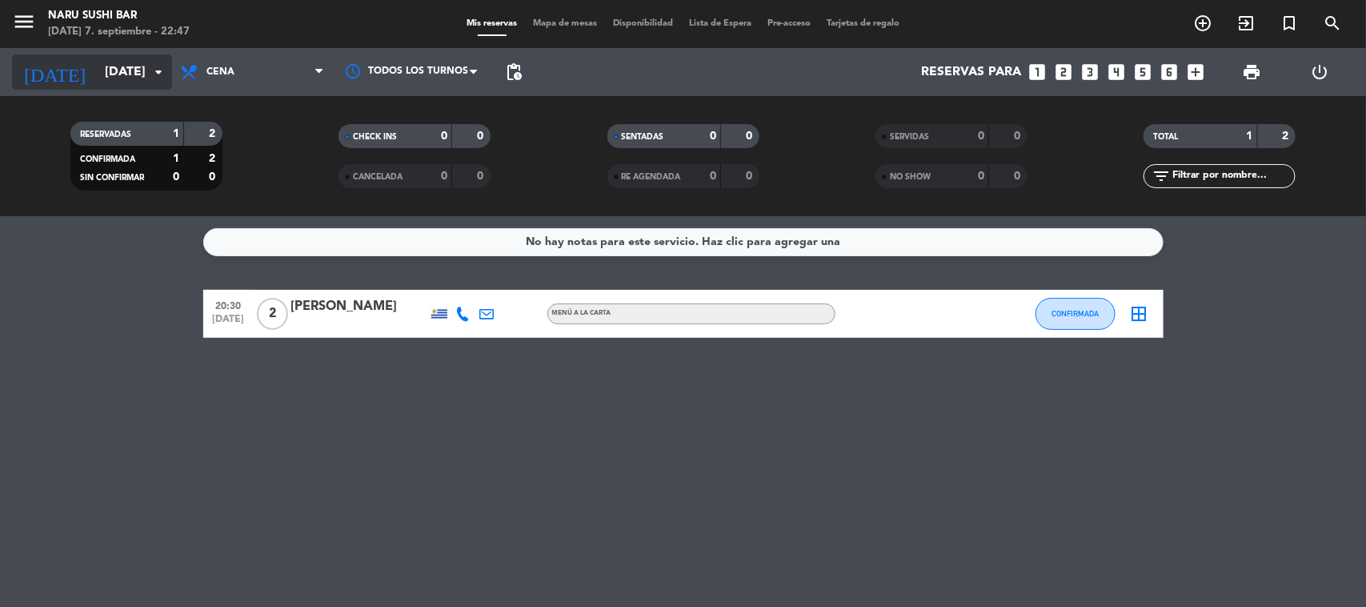
click at [121, 78] on input "[DATE]" at bounding box center [181, 72] width 169 height 31
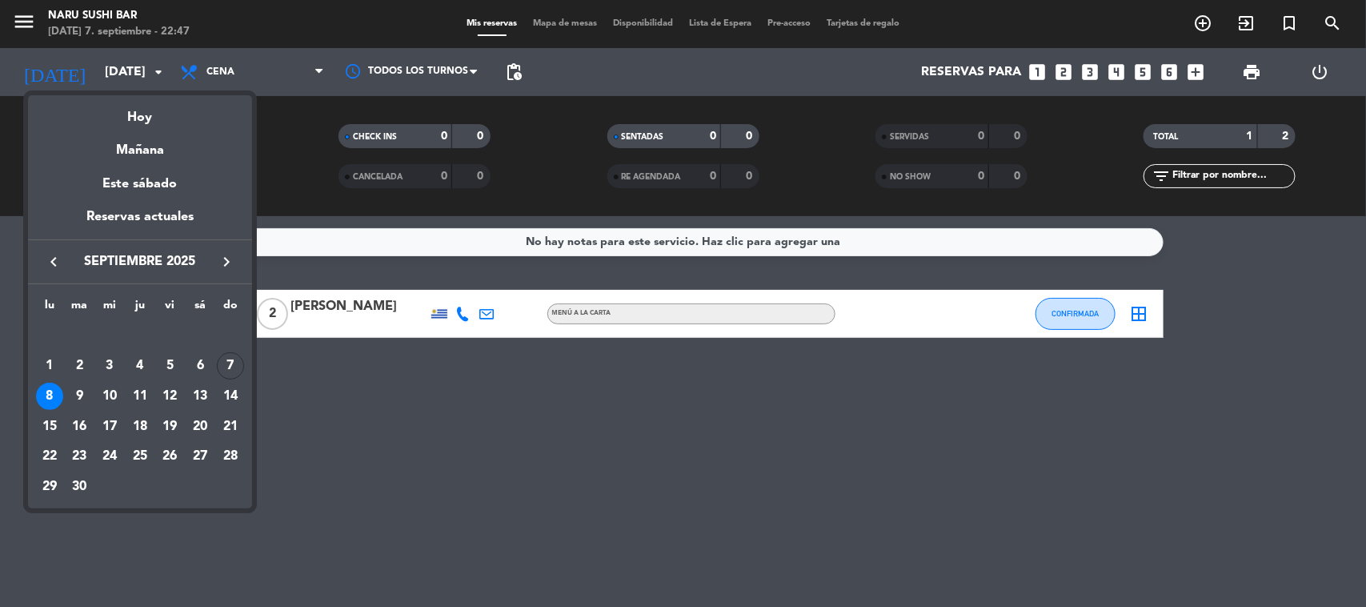
click at [233, 367] on div "7" at bounding box center [230, 365] width 27 height 27
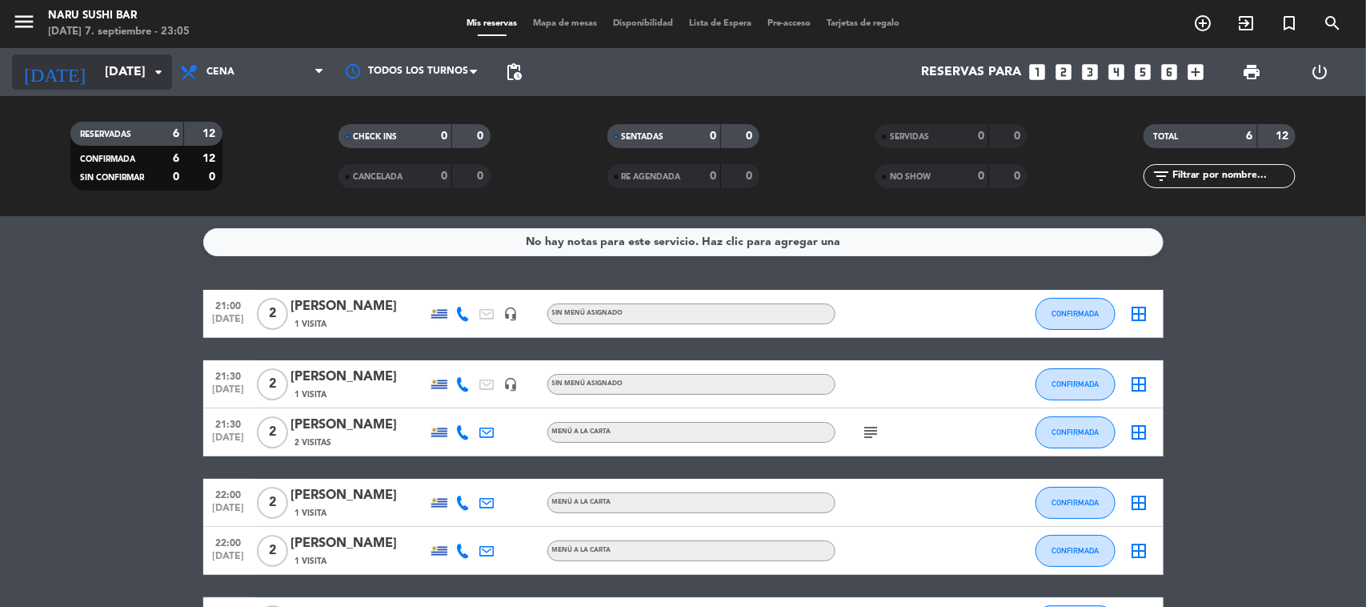
click at [122, 78] on input "[DATE]" at bounding box center [181, 72] width 169 height 31
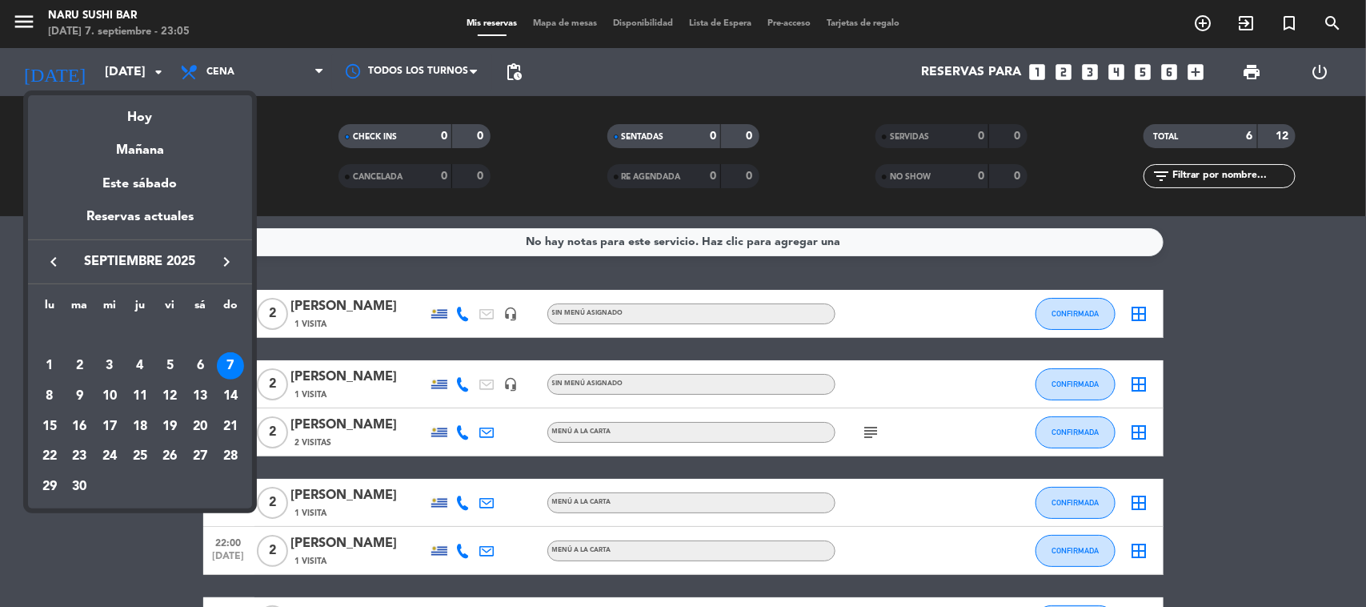
click at [42, 394] on div "8" at bounding box center [49, 396] width 27 height 27
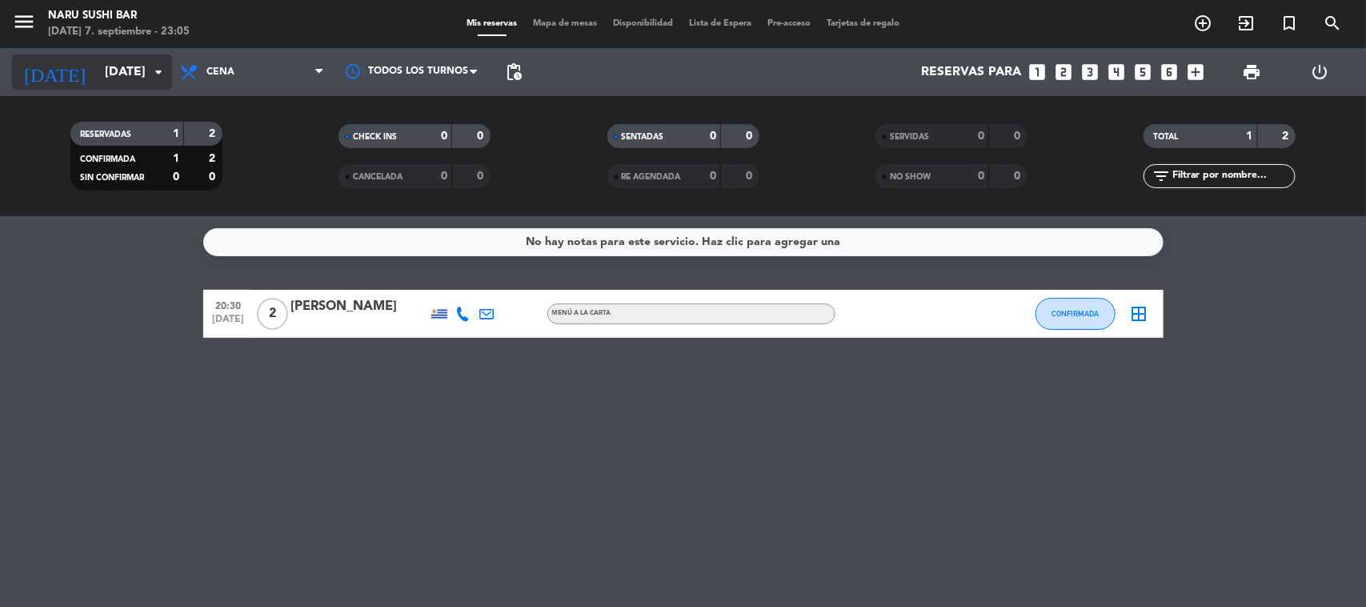
click at [102, 70] on input "[DATE]" at bounding box center [181, 72] width 169 height 31
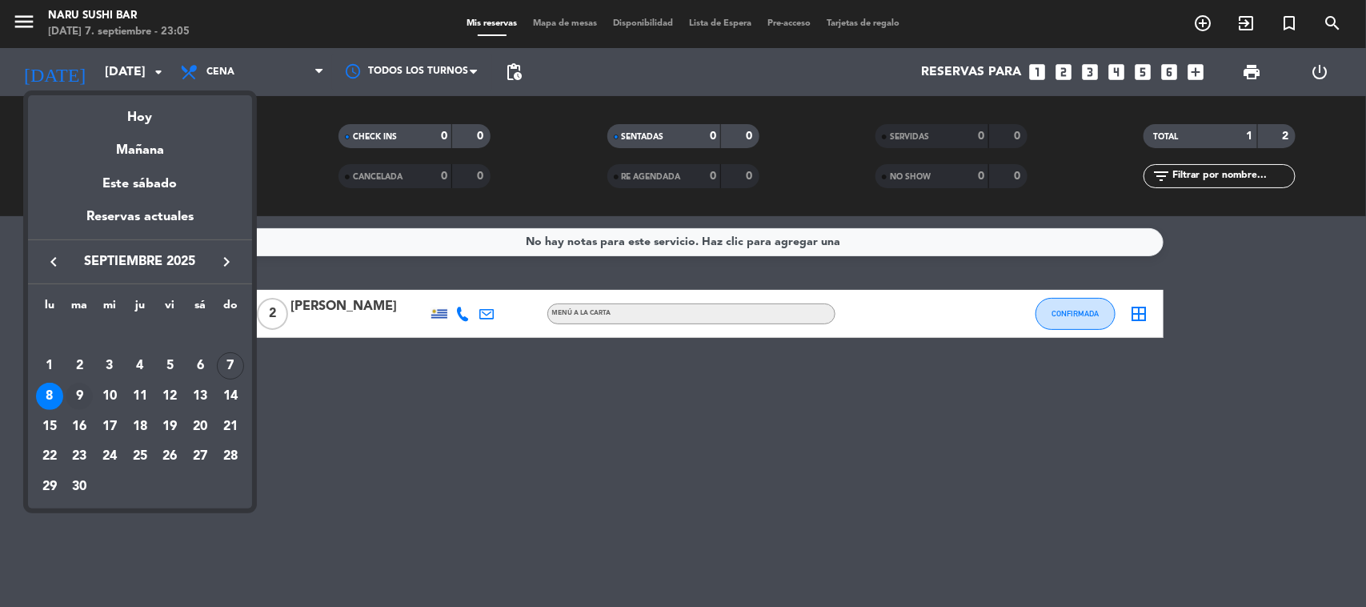
click at [82, 390] on div "9" at bounding box center [79, 396] width 27 height 27
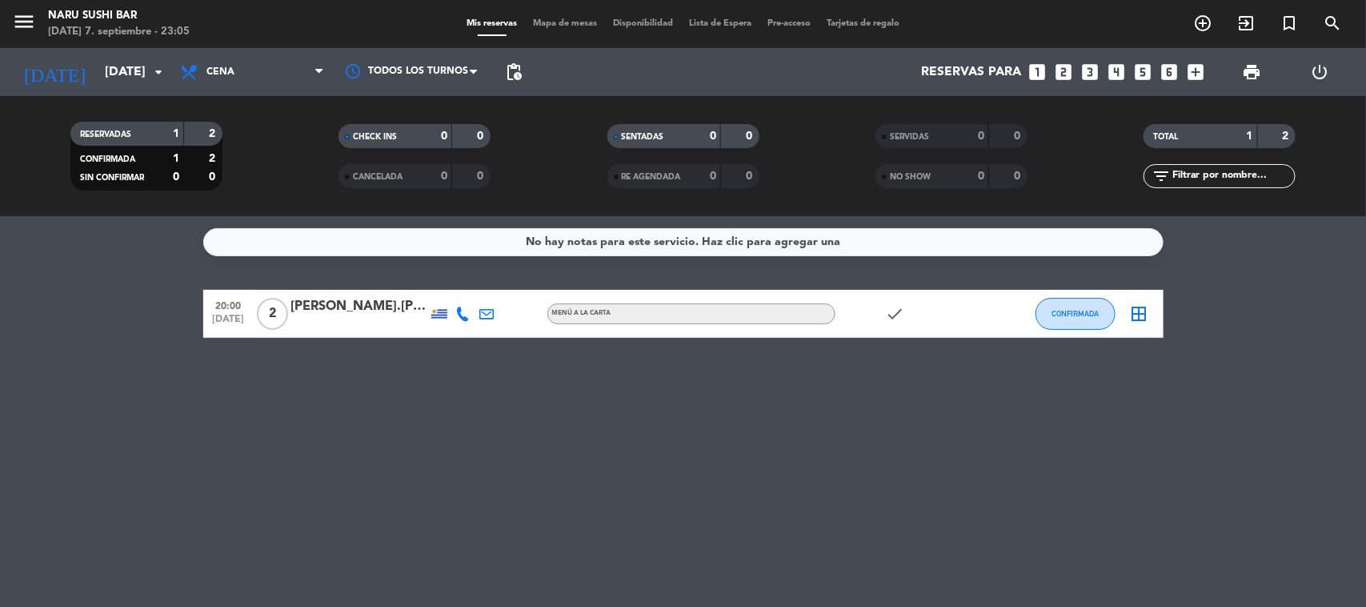
click at [82, 390] on div "No hay notas para este servicio. Haz clic para agregar una 20:00 [DATE] 2 [PERS…" at bounding box center [683, 411] width 1366 height 391
click at [118, 66] on input "[DATE]" at bounding box center [181, 72] width 169 height 31
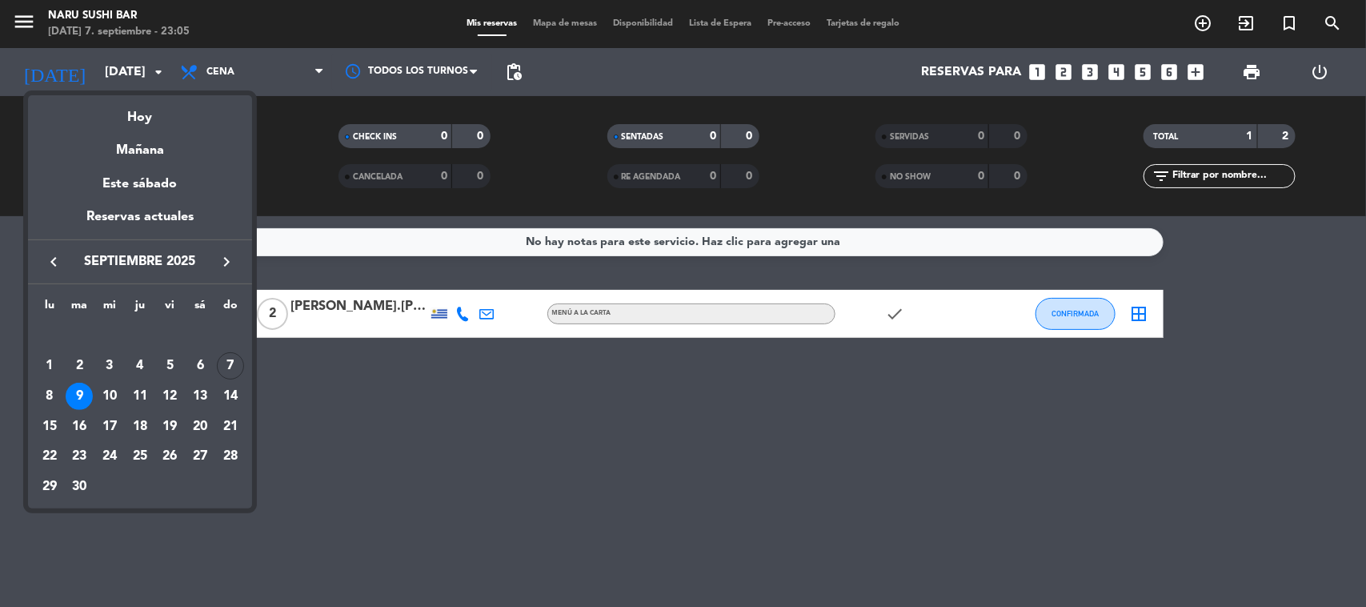
click at [113, 396] on div "10" at bounding box center [109, 396] width 27 height 27
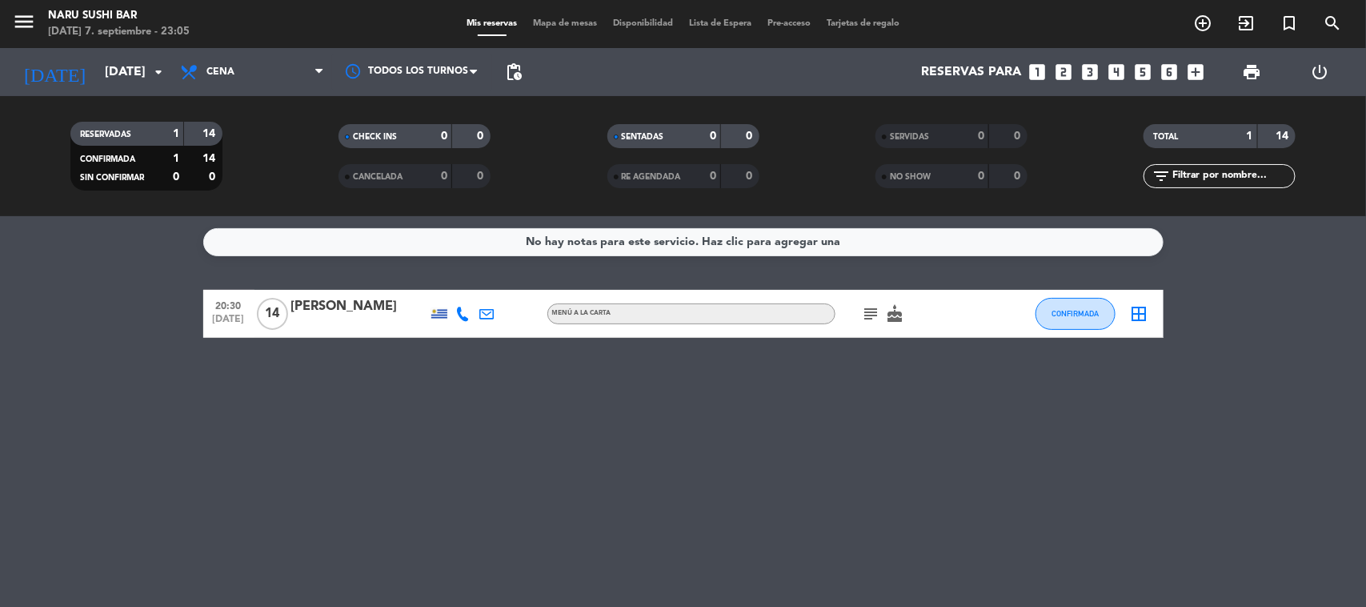
click at [870, 312] on icon "subject" at bounding box center [871, 313] width 19 height 19
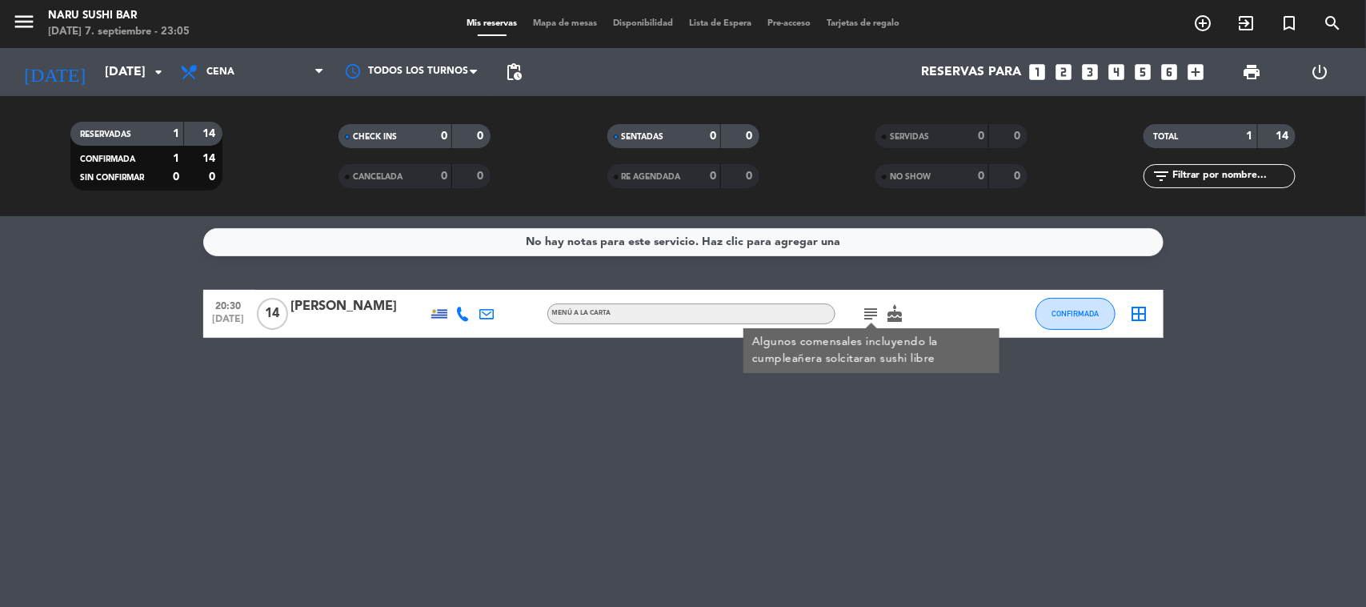
click at [870, 312] on icon "subject" at bounding box center [871, 313] width 19 height 19
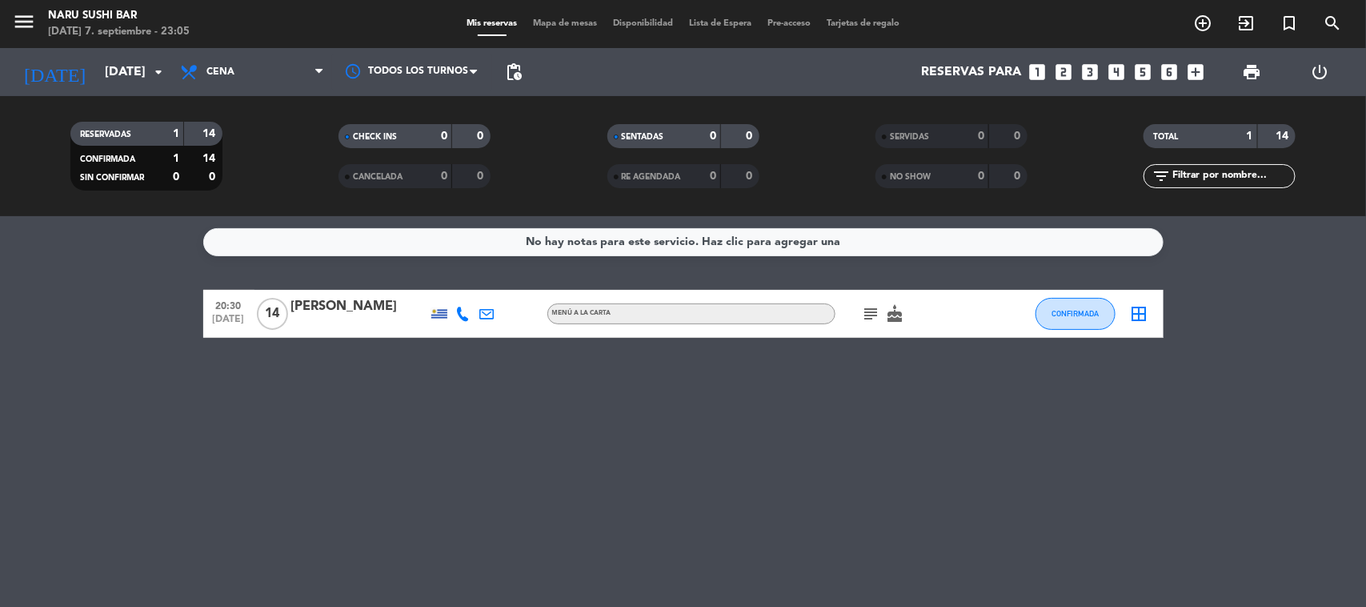
click at [161, 348] on div "No hay notas para este servicio. Haz clic para agregar una 20:30 [DATE] [PERSON…" at bounding box center [683, 411] width 1366 height 391
click at [145, 70] on input "[DATE]" at bounding box center [181, 72] width 169 height 31
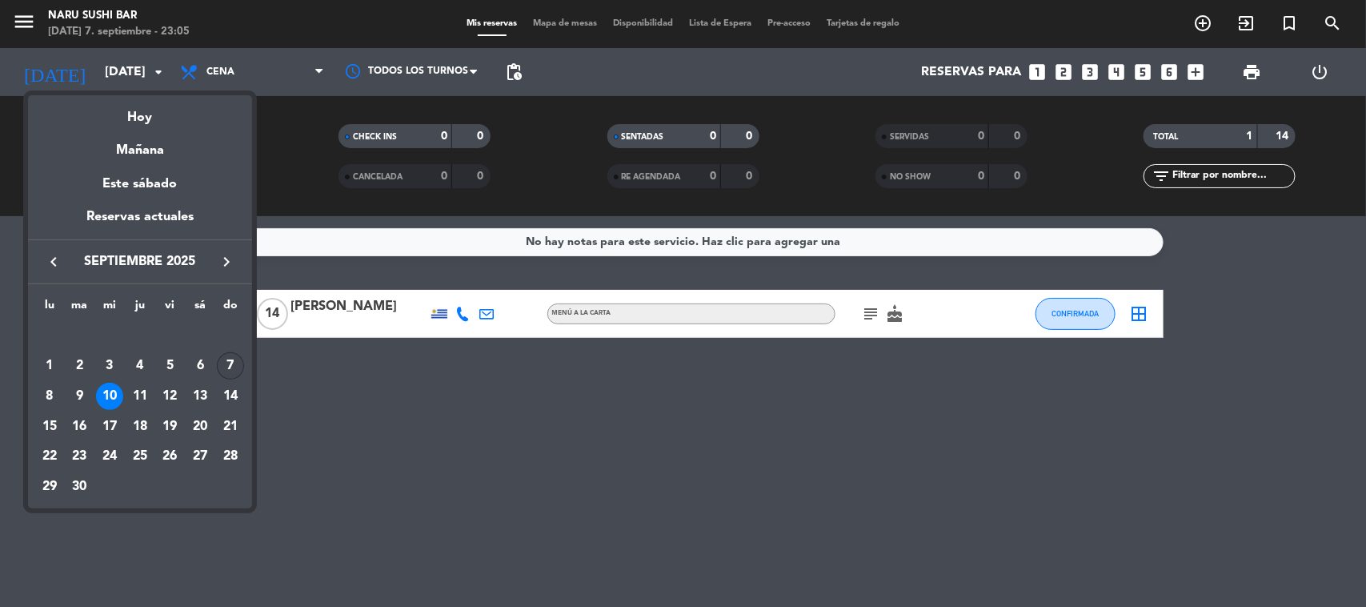
click at [239, 366] on div "7" at bounding box center [230, 365] width 27 height 27
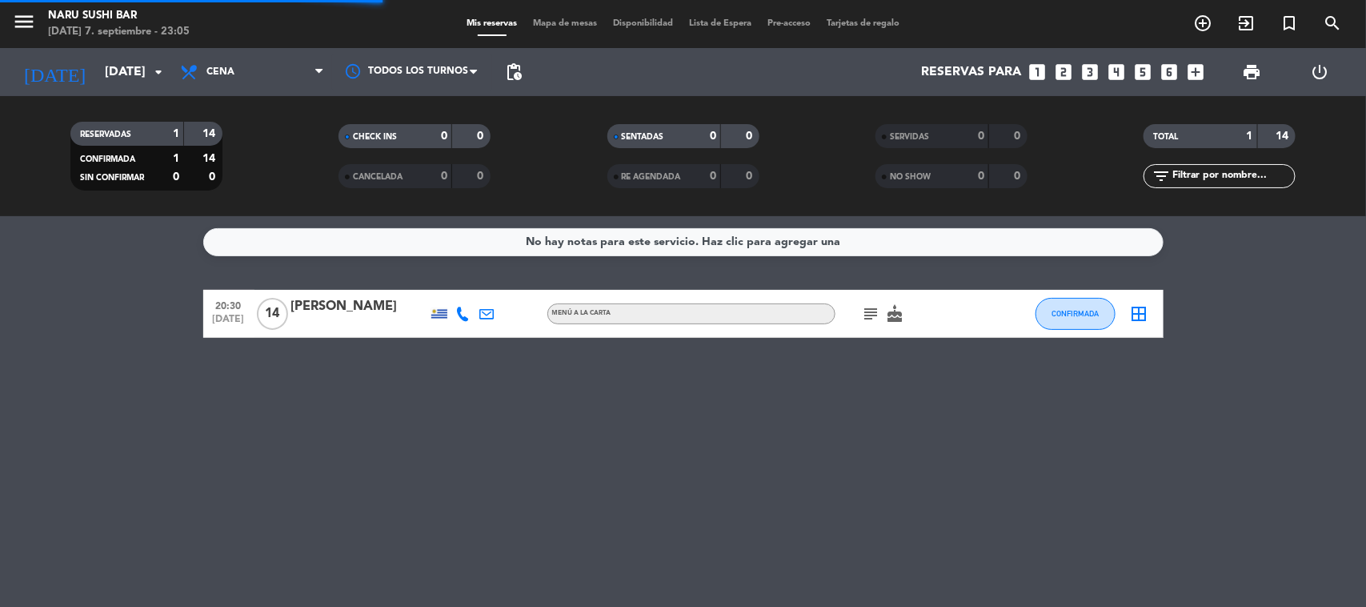
drag, startPoint x: 239, startPoint y: 365, endPoint x: 229, endPoint y: 370, distance: 10.7
click at [234, 368] on div "No hay notas para este servicio. Haz clic para agregar una 20:30 [DATE] [PERSON…" at bounding box center [683, 411] width 1366 height 391
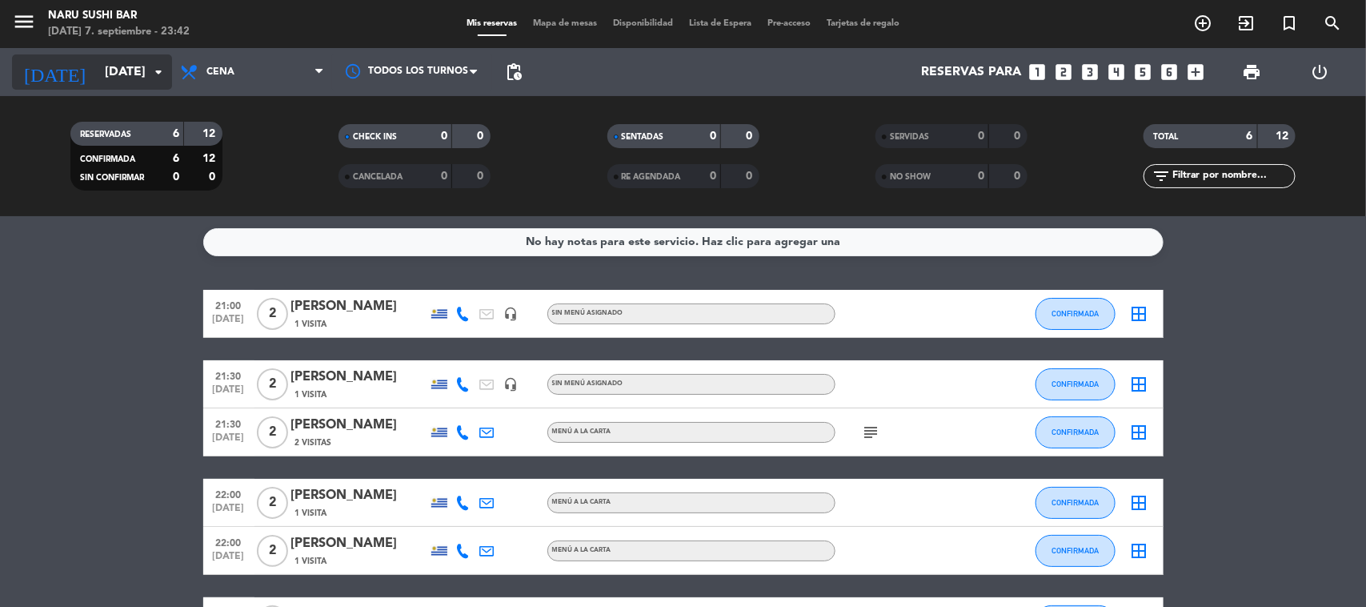
click at [116, 78] on input "[DATE]" at bounding box center [181, 72] width 169 height 31
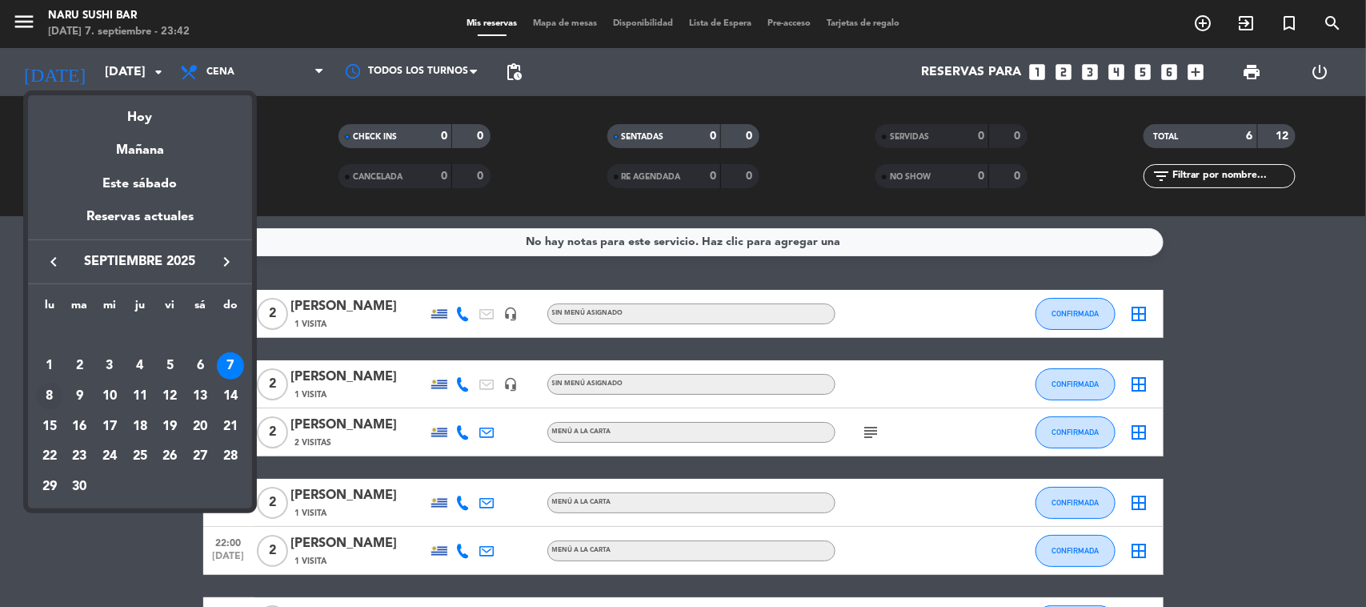
click at [46, 393] on div "8" at bounding box center [49, 396] width 27 height 27
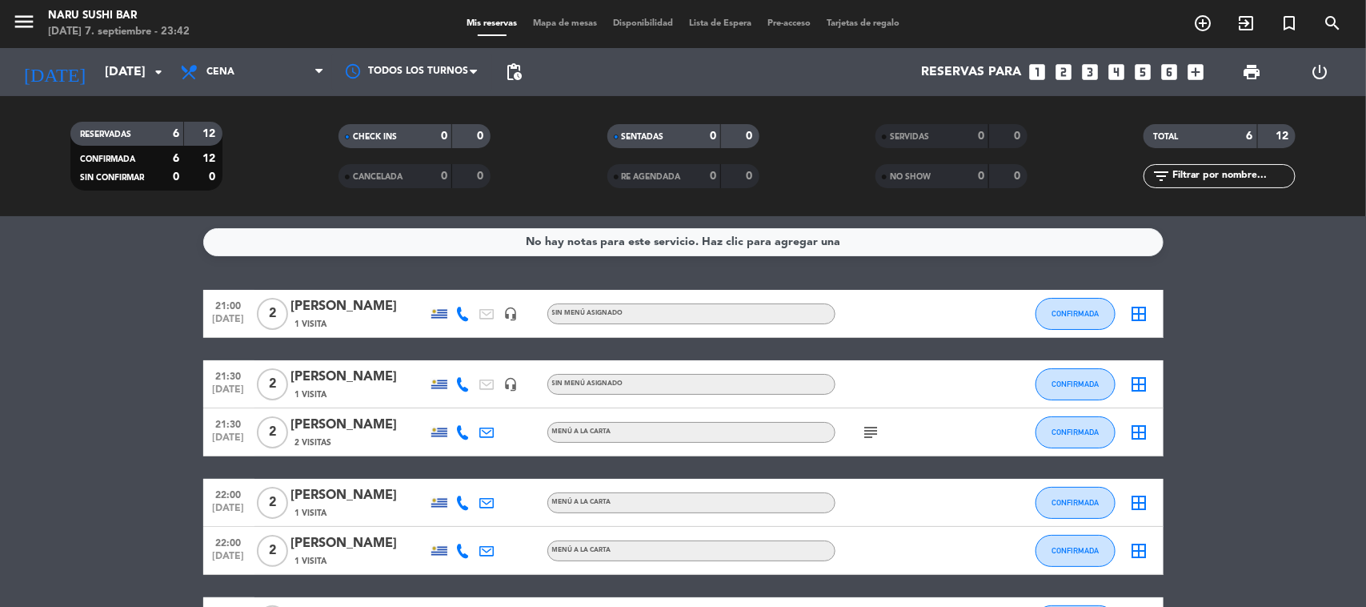
type input "[DATE]"
